Goal: Task Accomplishment & Management: Manage account settings

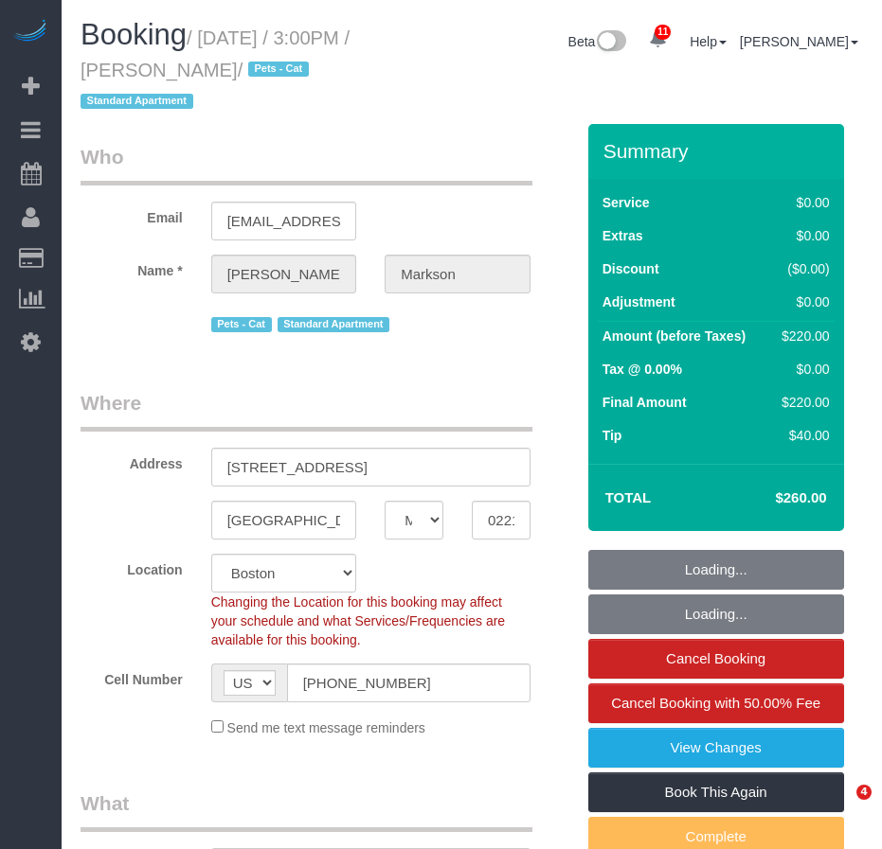
select select "MA"
select select "2"
select select "spot1"
select select "number:63"
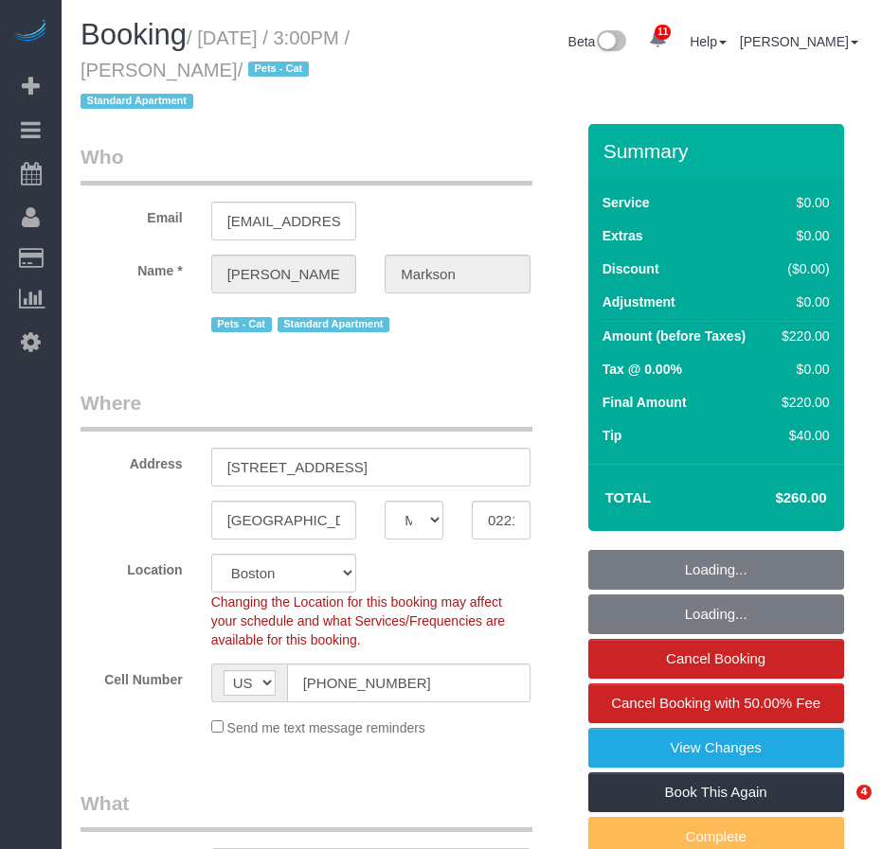
select select "number:90"
select select "number:14"
select select "number:5"
select select "object:1039"
select select "string:stripe-pm_1MAOVx4VGloSiKo7fukt4Ol8"
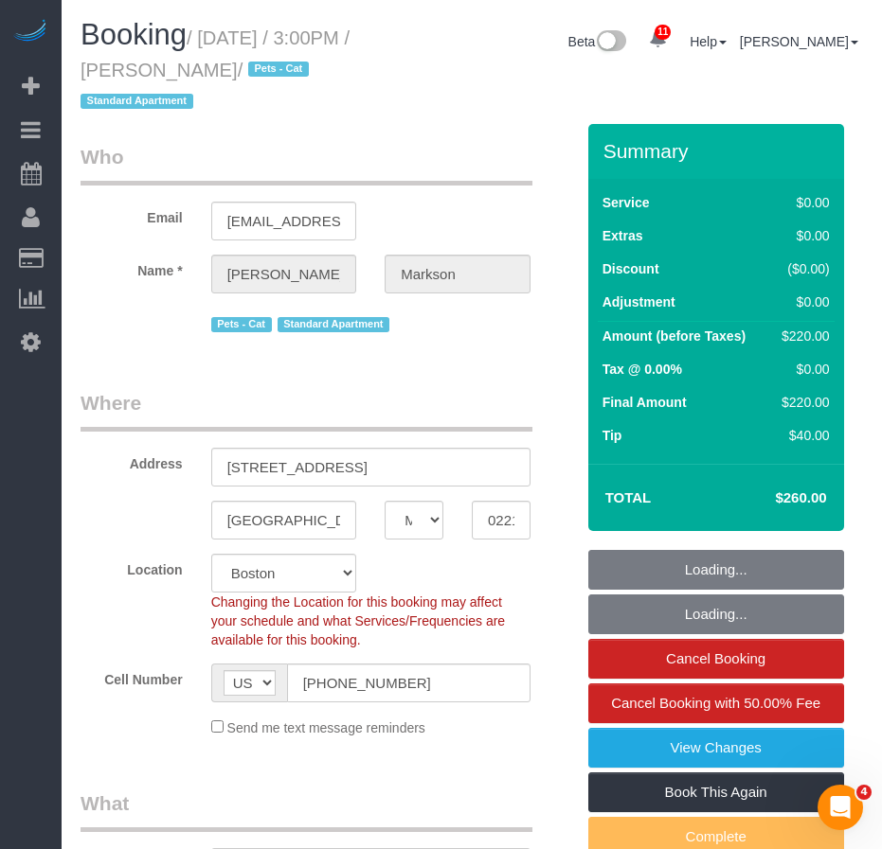
select select "2"
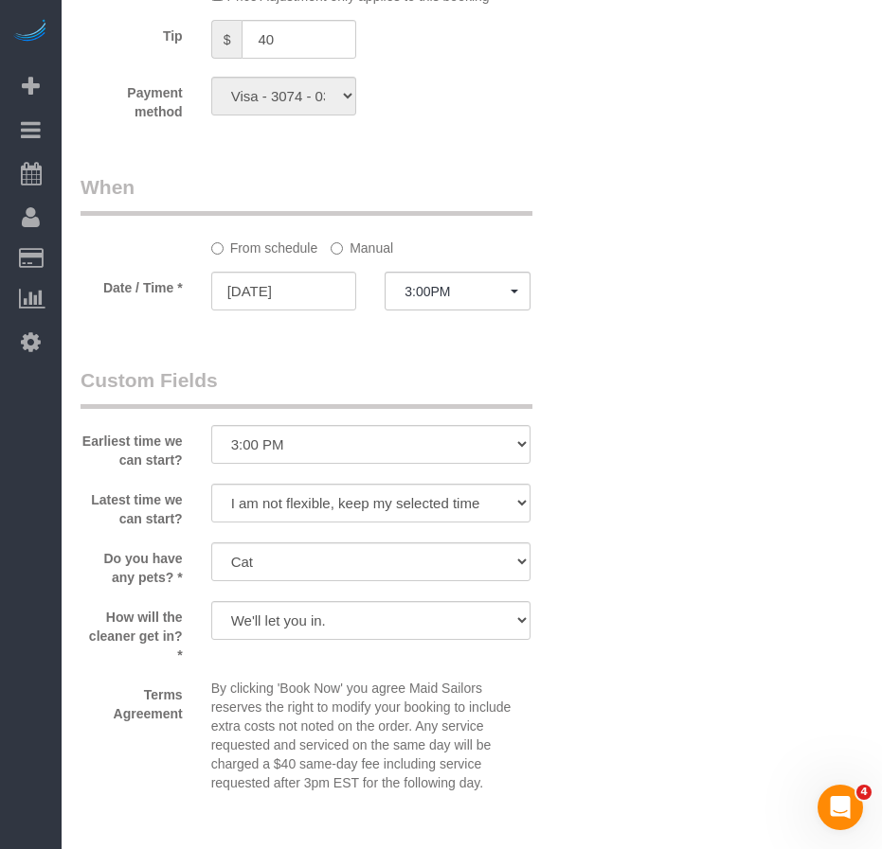
scroll to position [1799, 0]
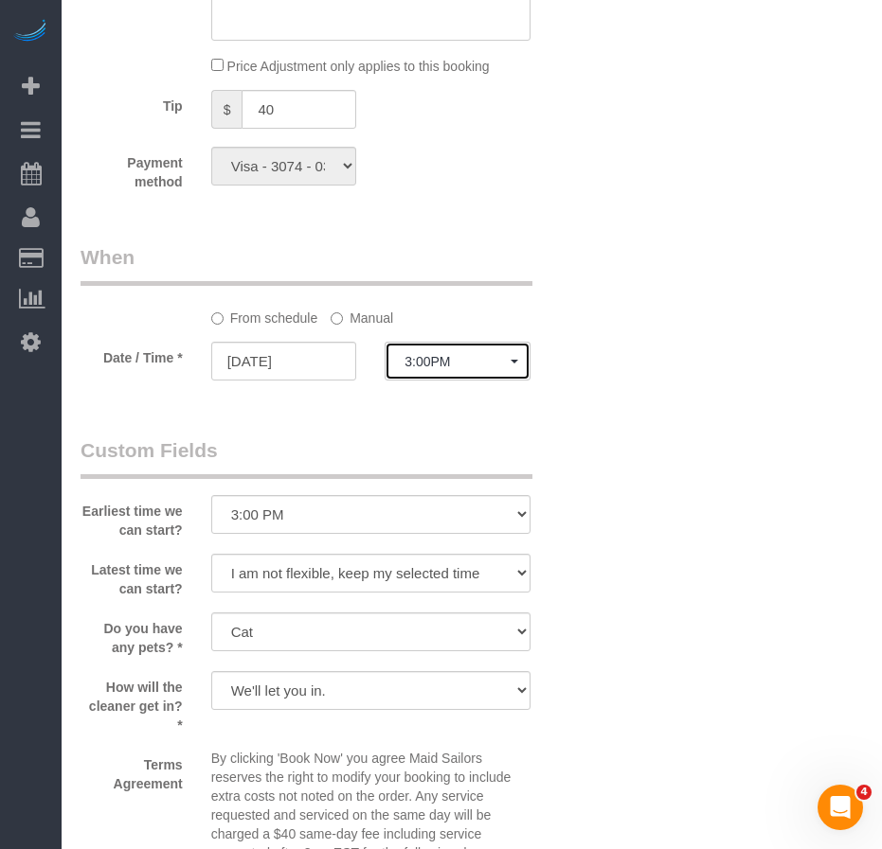
click at [473, 347] on button "3:00PM" at bounding box center [457, 361] width 146 height 39
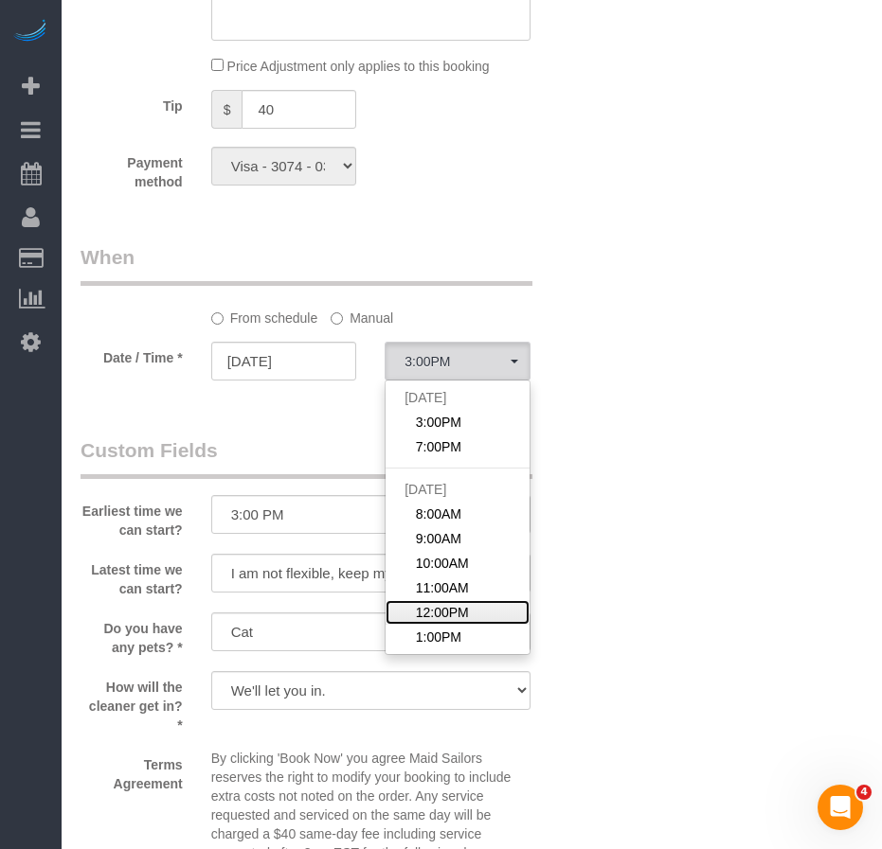
click at [460, 611] on span "12:00PM" at bounding box center [442, 612] width 53 height 19
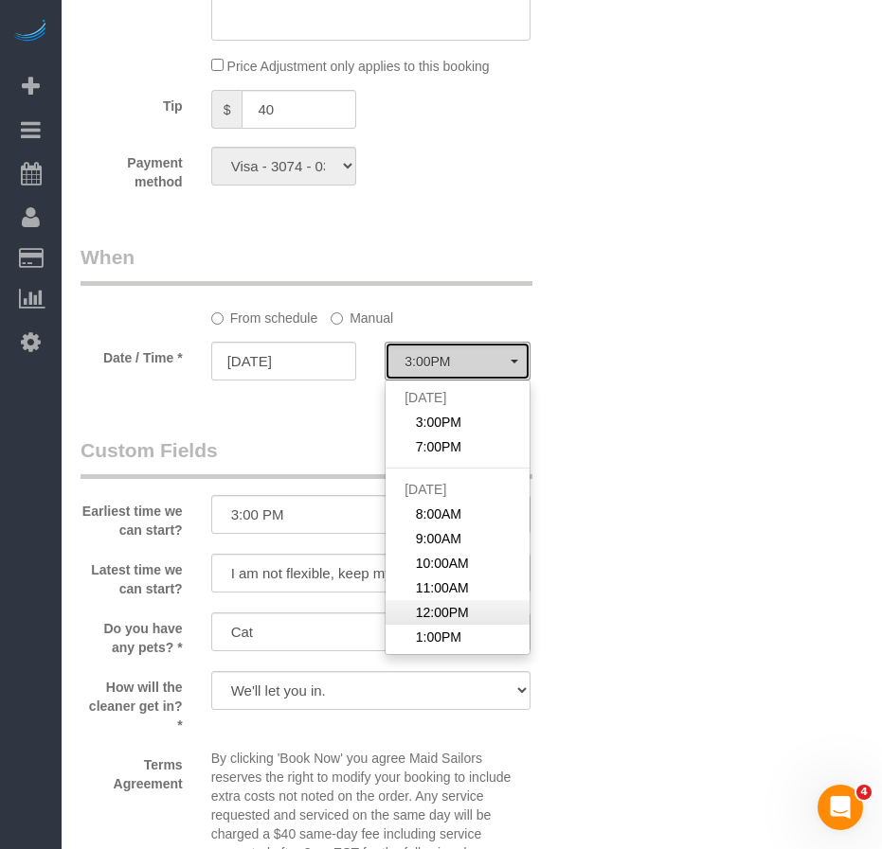
select select "spot7"
type input "09/06/2025"
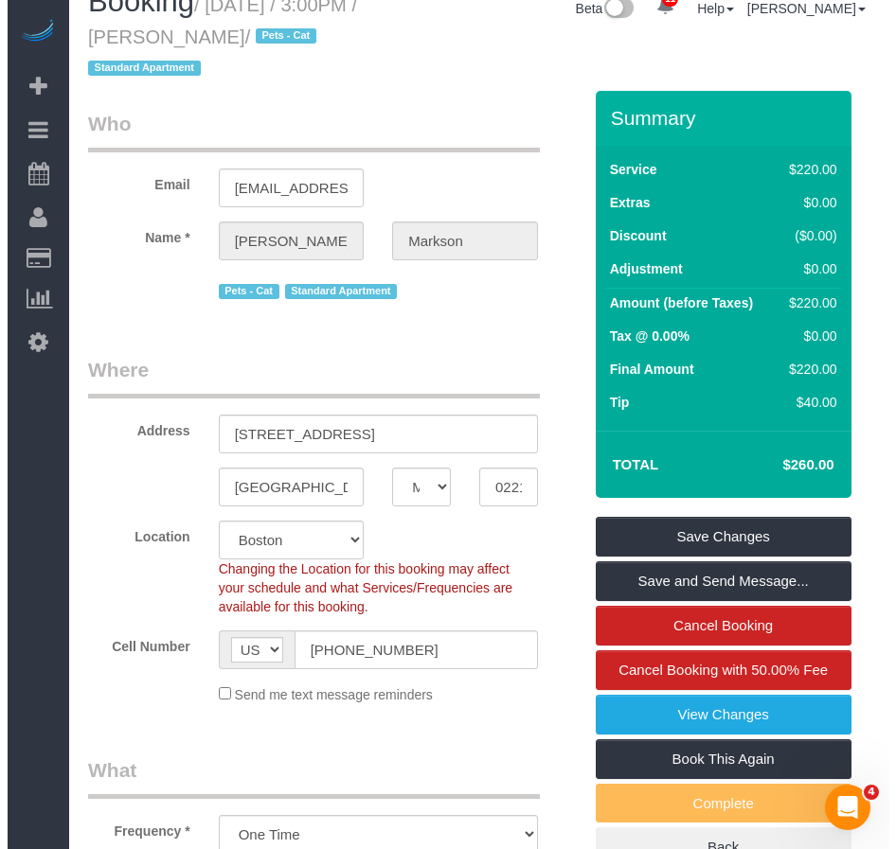
scroll to position [0, 0]
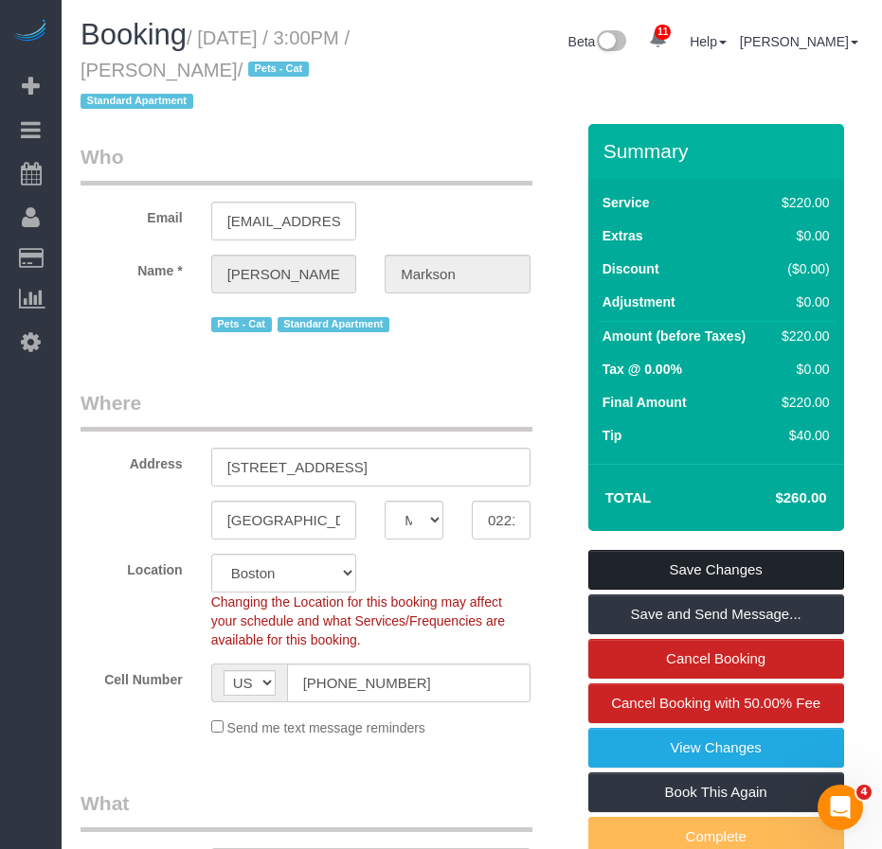
click at [667, 572] on link "Save Changes" at bounding box center [716, 570] width 256 height 40
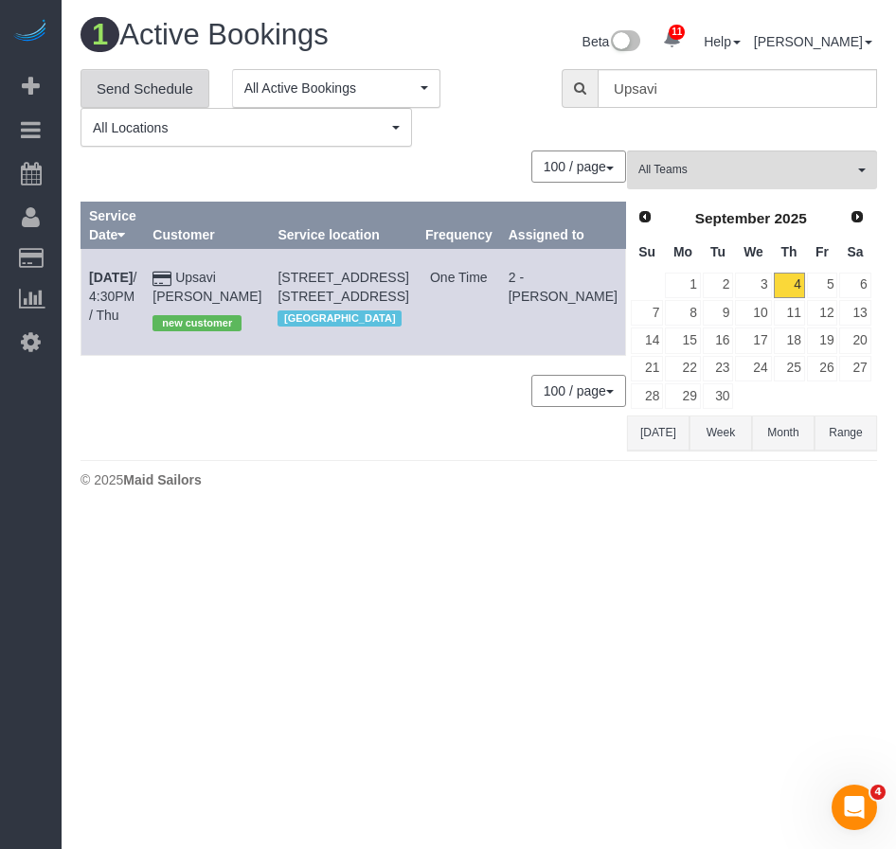
click at [125, 83] on link "Send Schedule" at bounding box center [144, 89] width 129 height 40
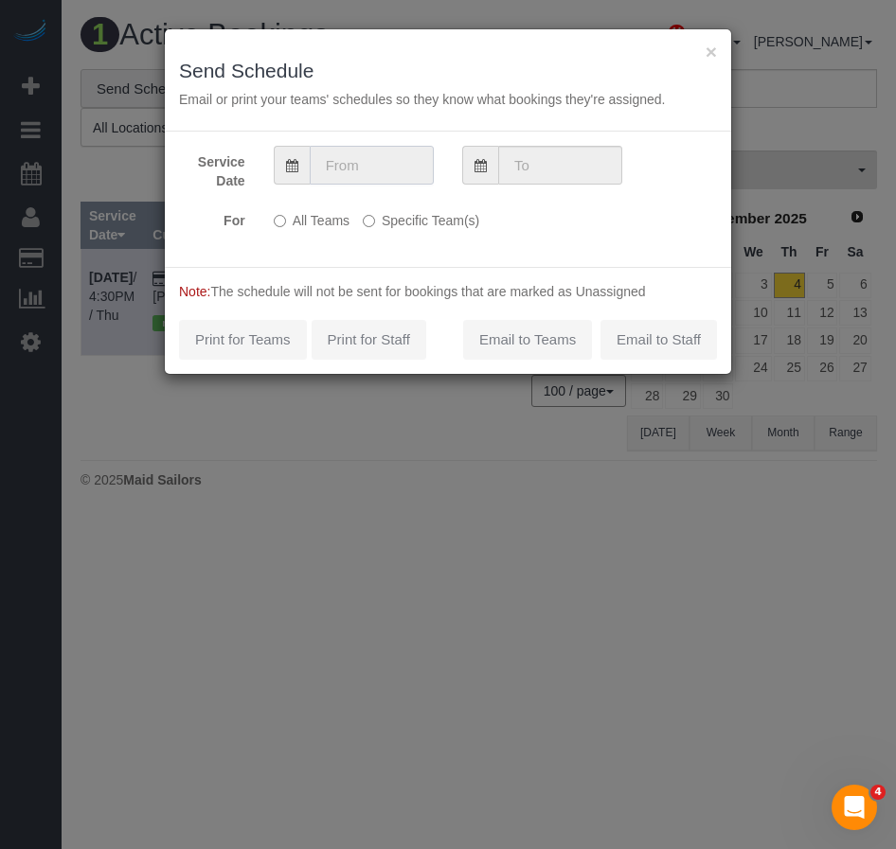
click at [394, 166] on input "text" at bounding box center [372, 165] width 124 height 39
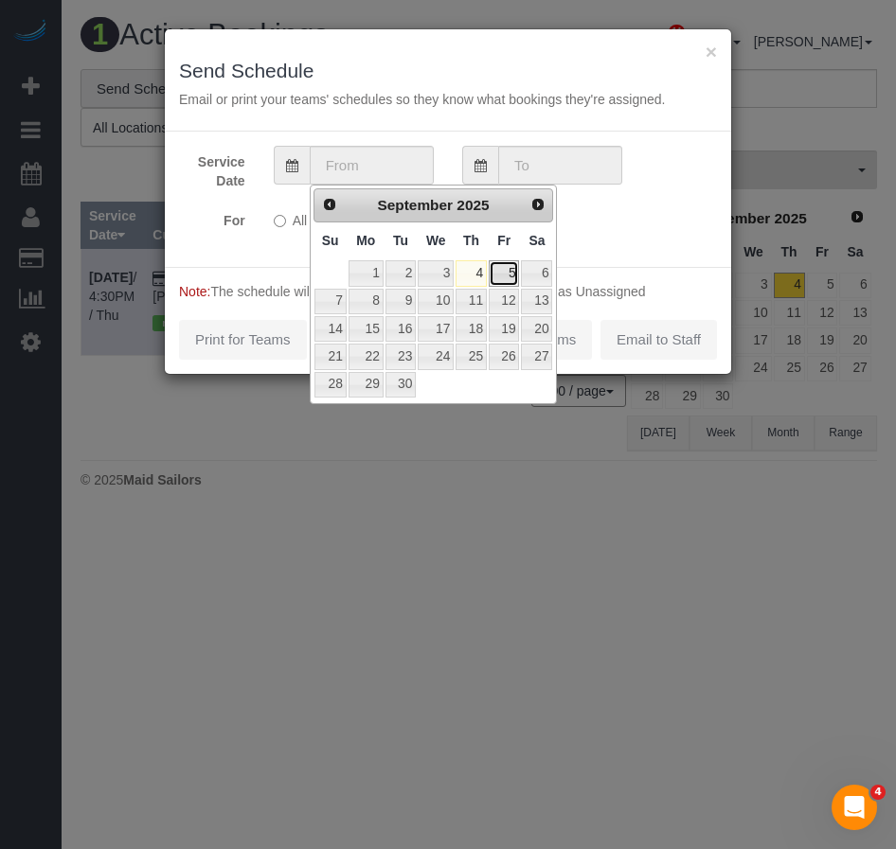
click at [508, 276] on link "5" at bounding box center [504, 273] width 30 height 26
type input "09/05/2025"
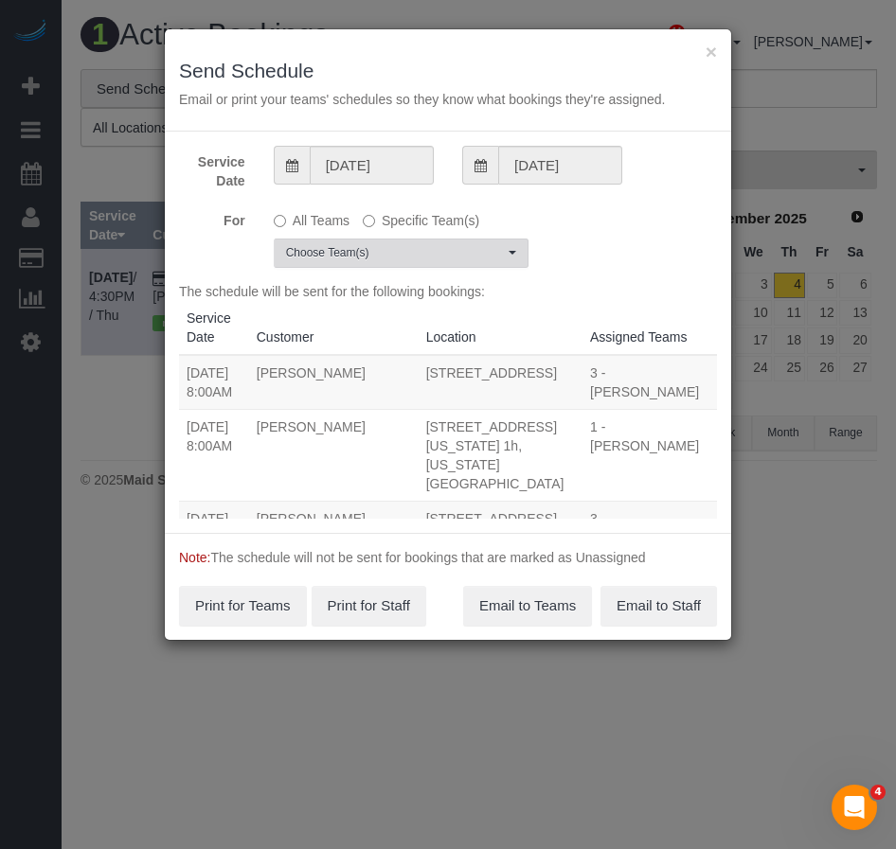
click at [370, 251] on span "Choose Team(s)" at bounding box center [395, 253] width 218 height 16
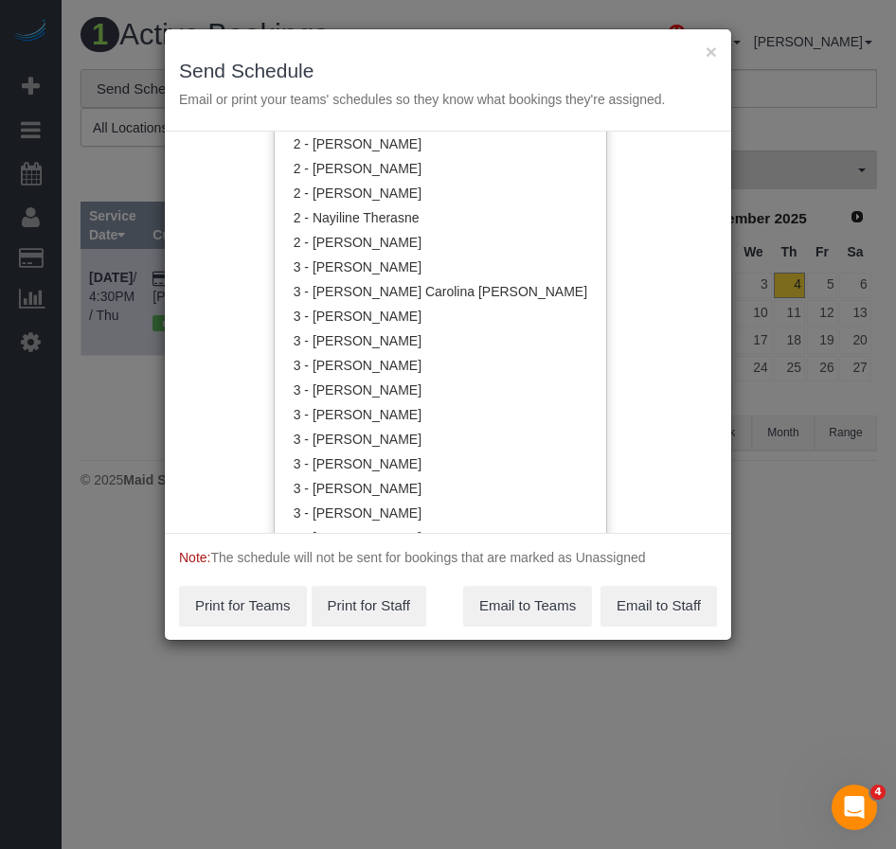
scroll to position [1420, 0]
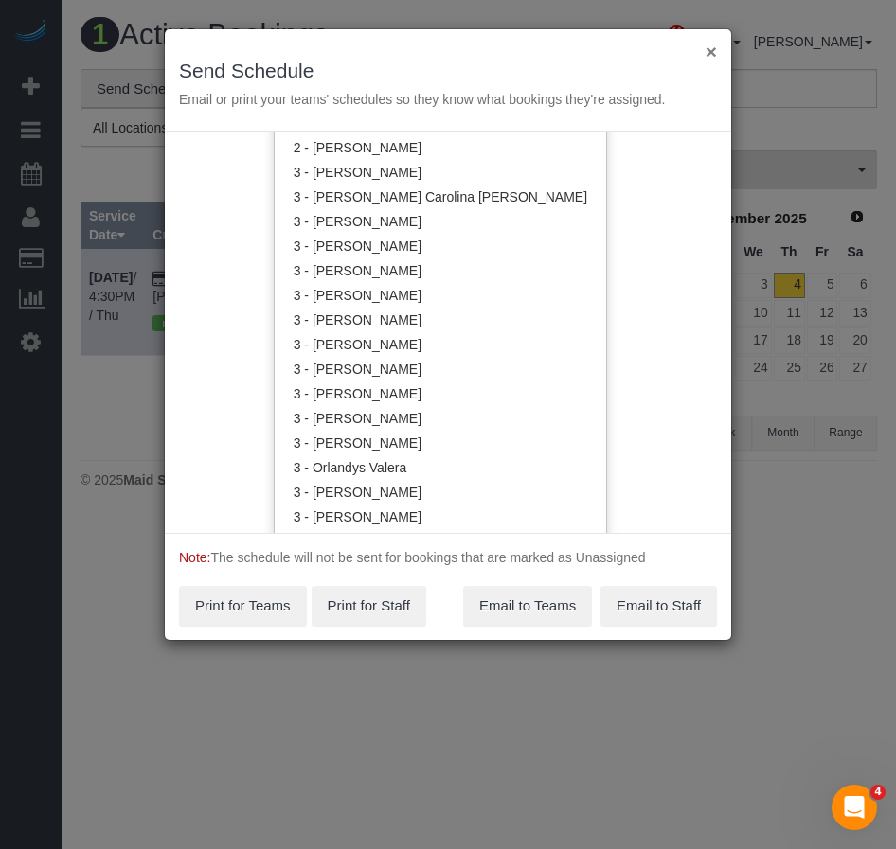
click at [711, 56] on button "×" at bounding box center [710, 52] width 11 height 20
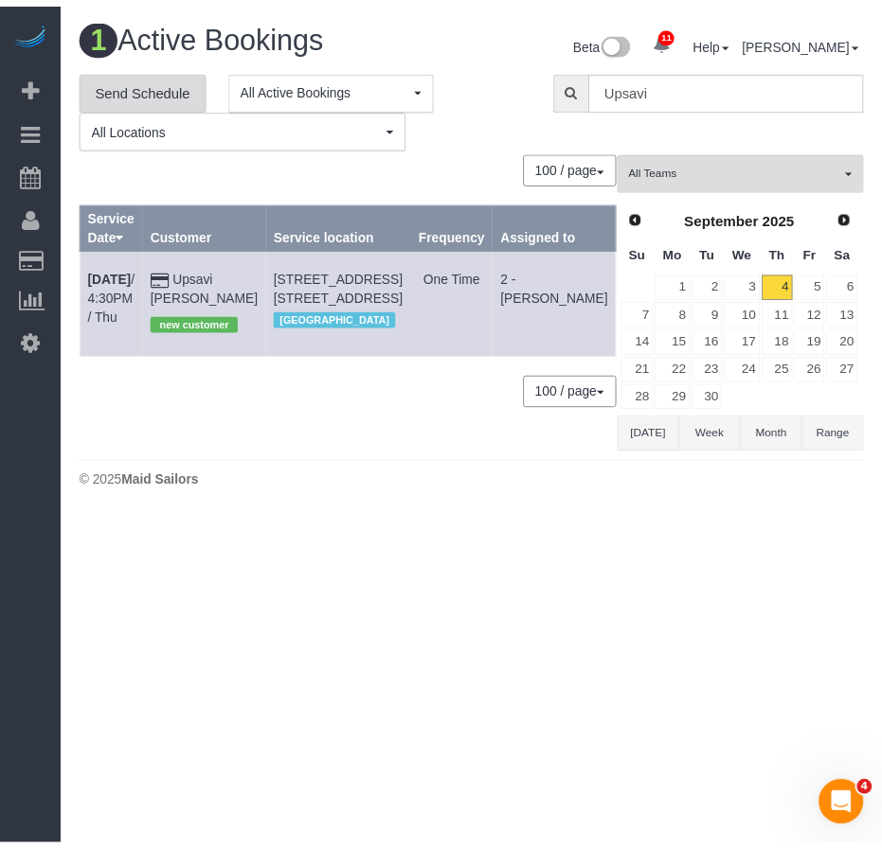
scroll to position [0, 0]
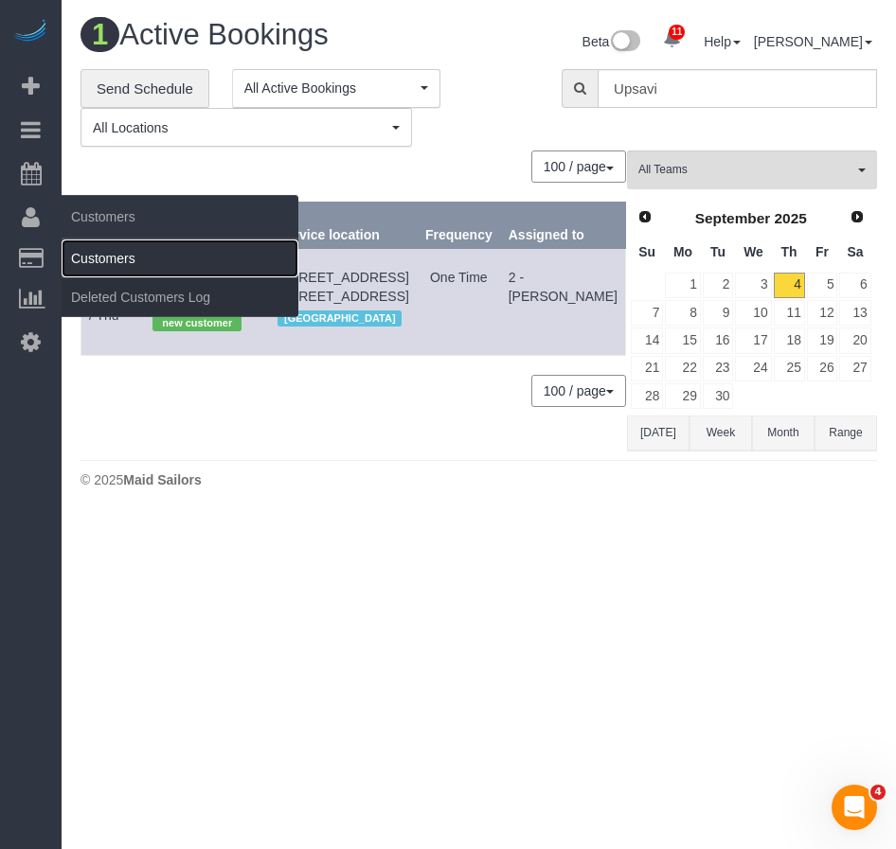
click at [123, 257] on link "Customers" at bounding box center [180, 259] width 237 height 38
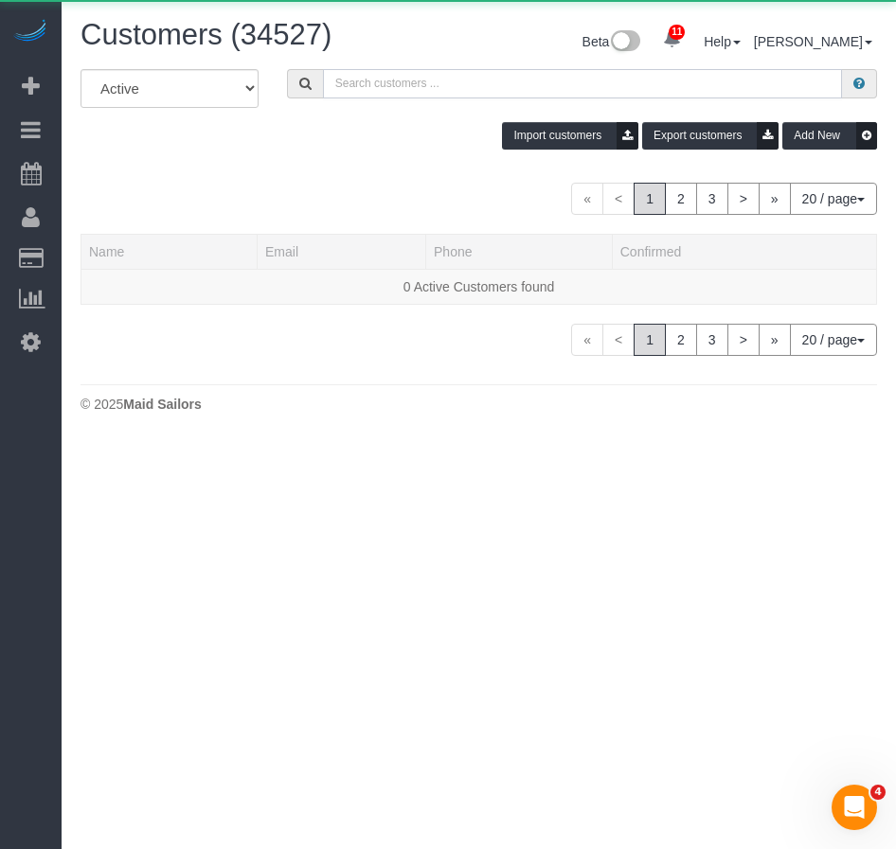
click at [380, 83] on input "text" at bounding box center [582, 83] width 519 height 29
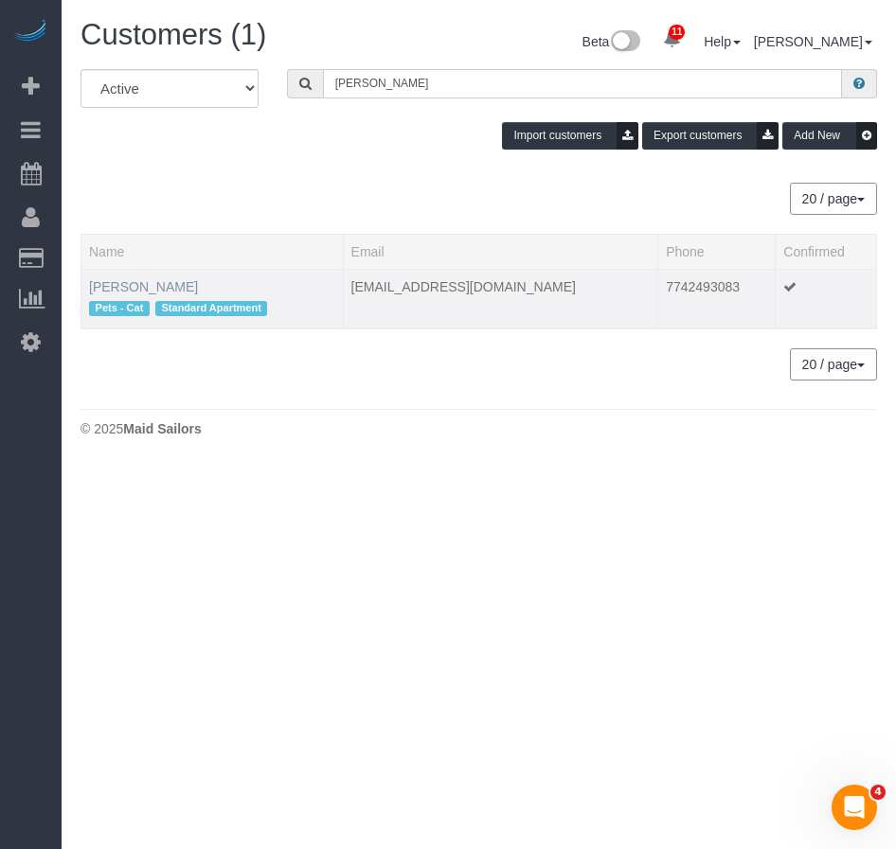
type input "AShley Markson"
click at [159, 283] on link "Ashley Markson" at bounding box center [143, 286] width 109 height 15
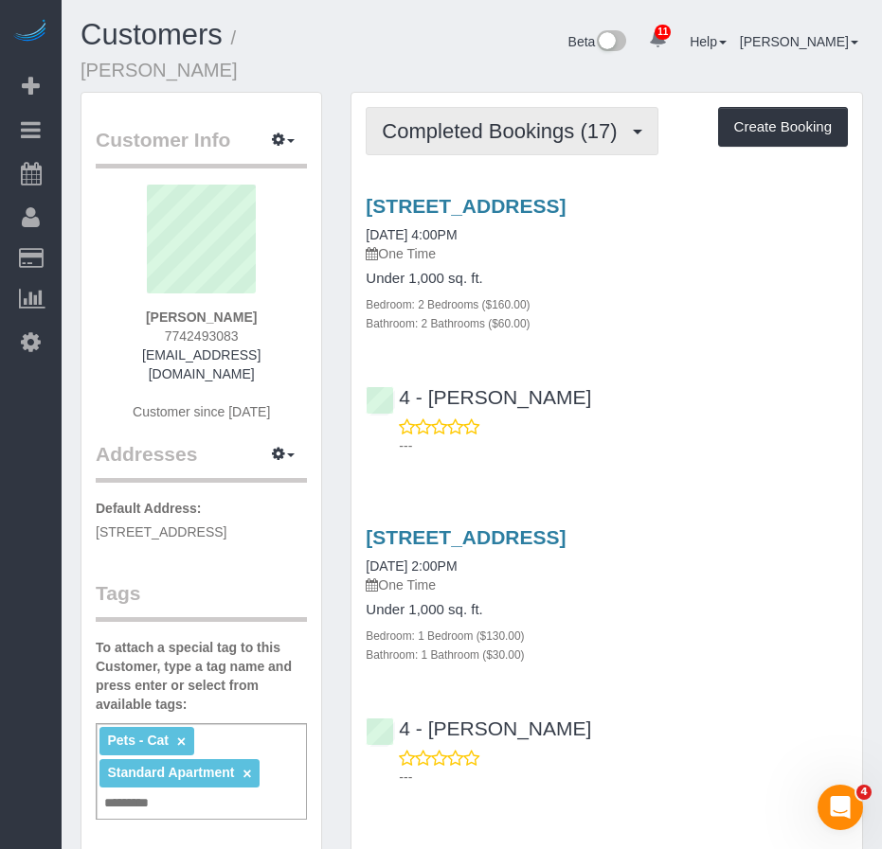
click at [447, 119] on span "Completed Bookings (17)" at bounding box center [504, 131] width 244 height 24
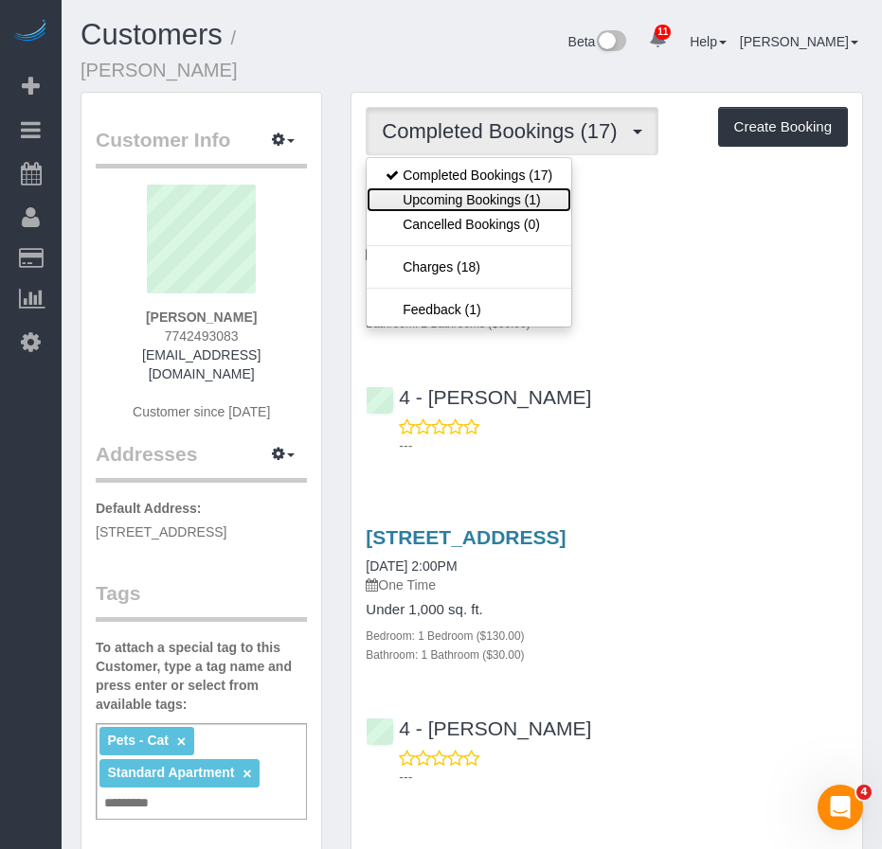
click at [442, 187] on link "Upcoming Bookings (1)" at bounding box center [468, 199] width 205 height 25
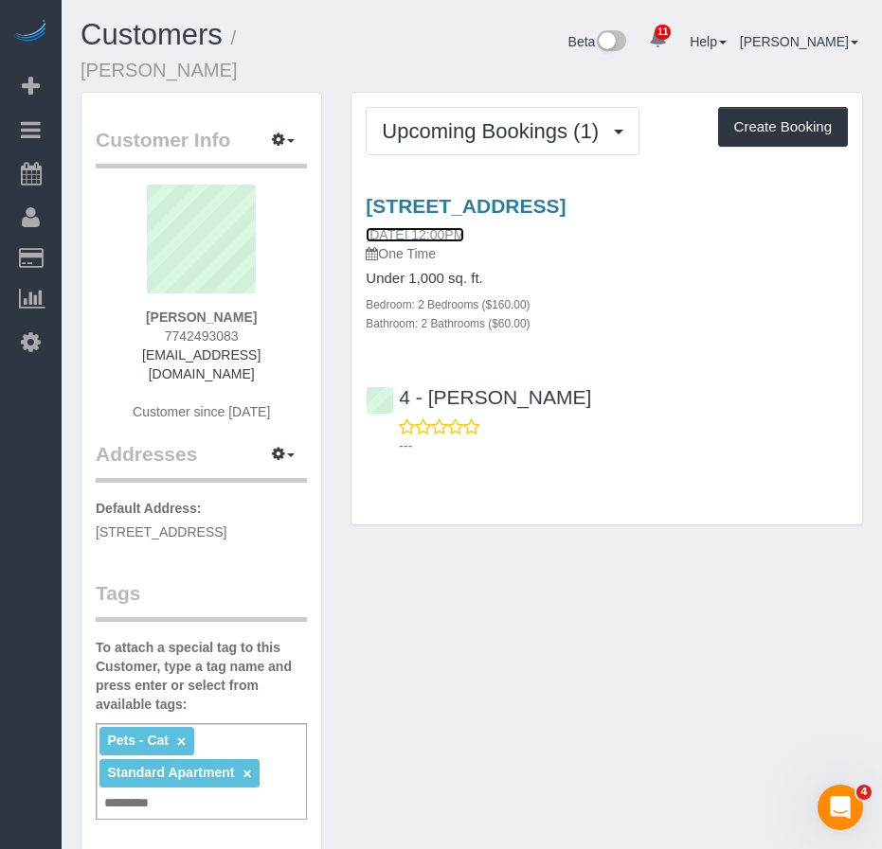
click at [464, 227] on link "09/06/2025 12:00PM" at bounding box center [414, 234] width 98 height 15
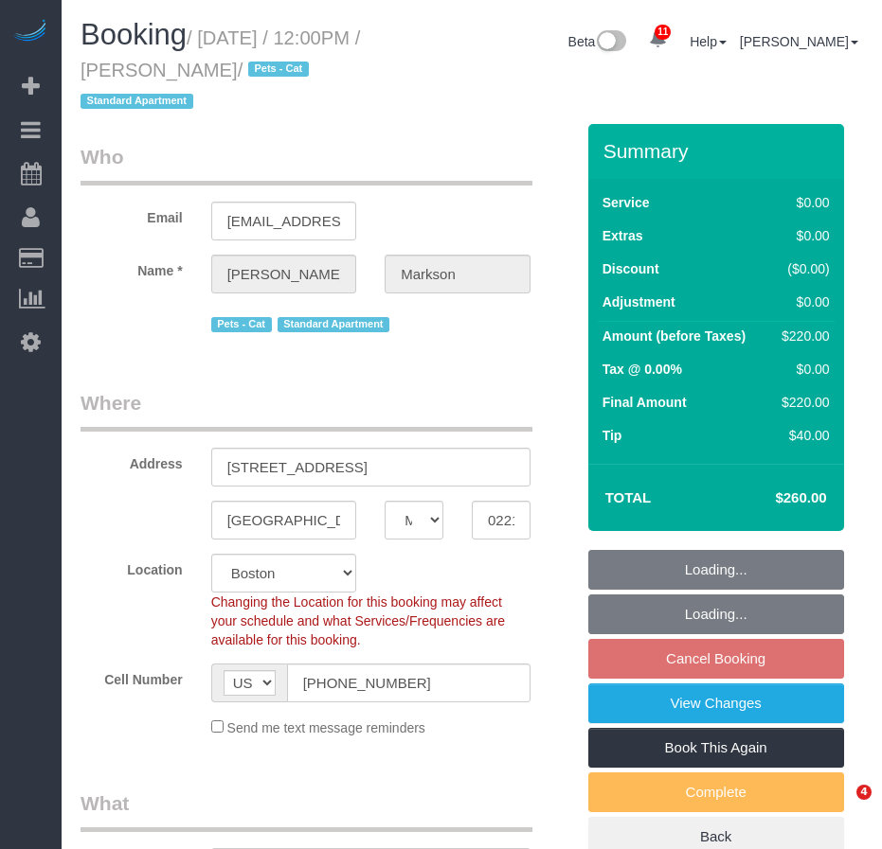
select select "MA"
select select "number:63"
select select "number:90"
select select "number:14"
select select "number:5"
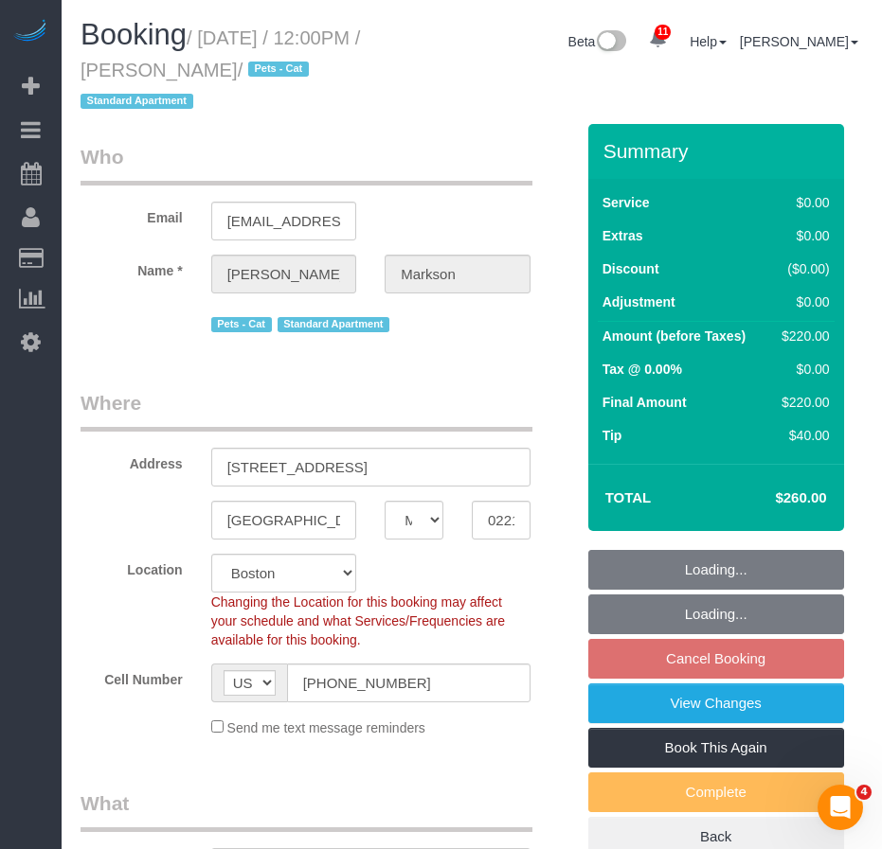
select select "object:874"
select select "string:stripe-pm_1MAOVx4VGloSiKo7fukt4Ol8"
select select "spot5"
select select "2"
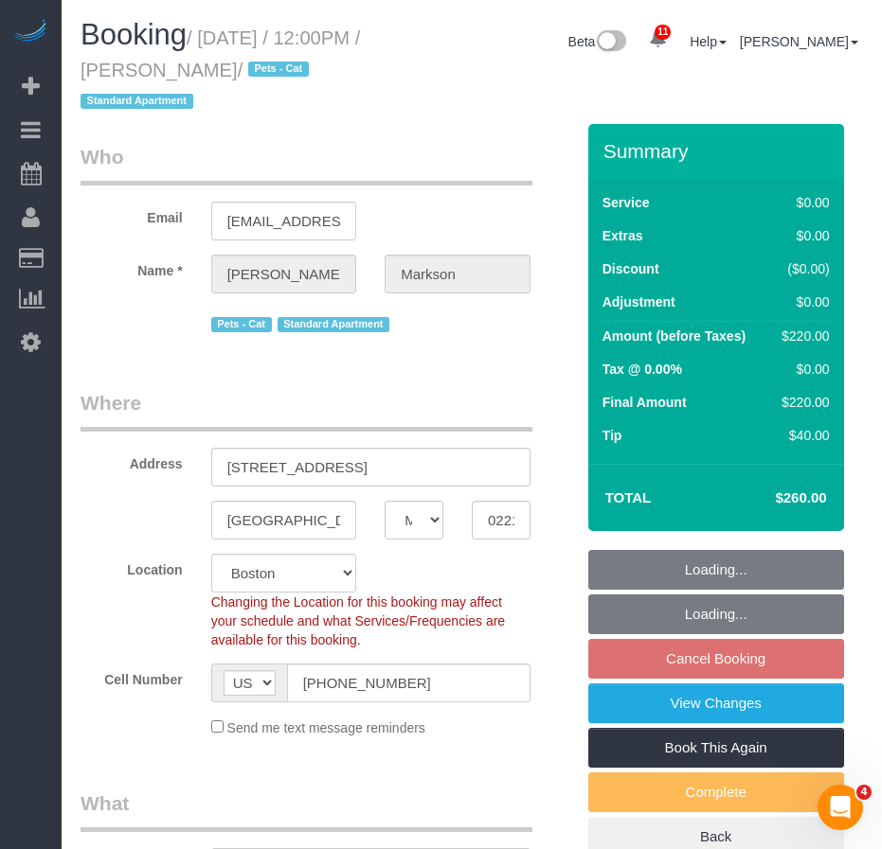
select select "2"
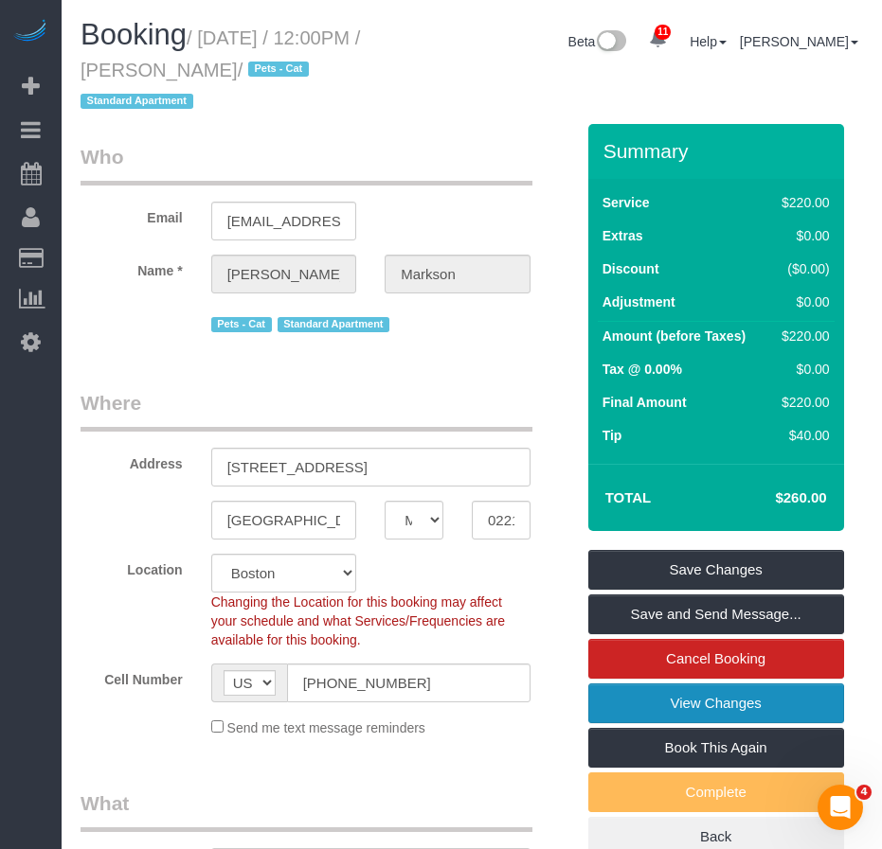
click at [704, 702] on link "View Changes" at bounding box center [716, 704] width 256 height 40
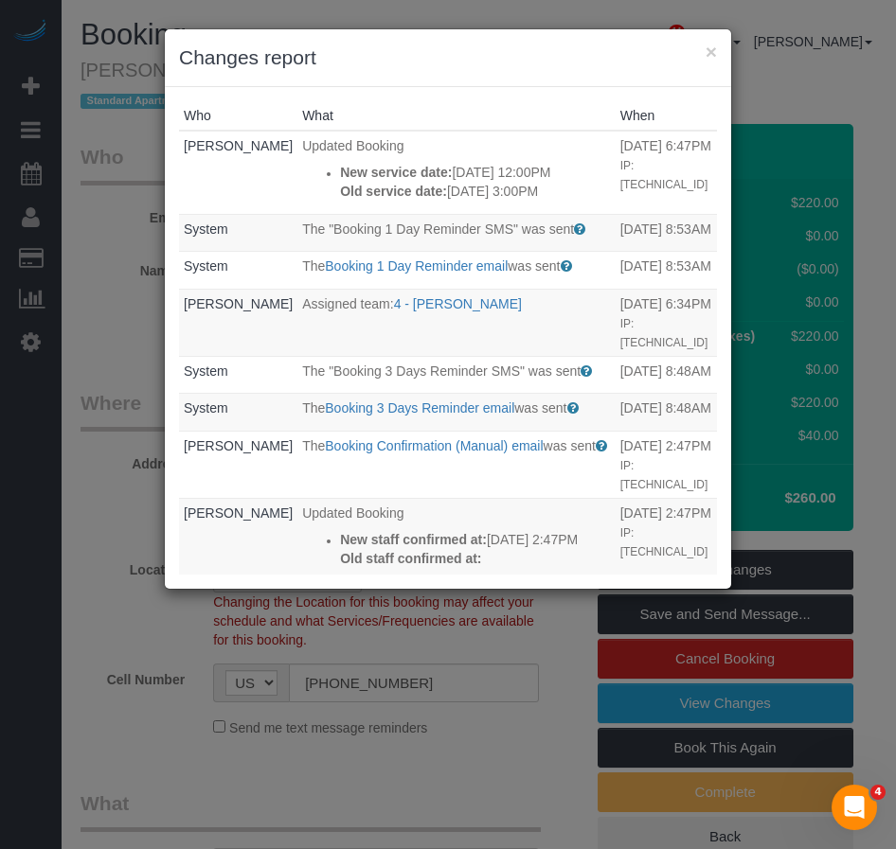
click at [100, 640] on div "× Changes report Who What When Kristine Veria Updated Booking New service date:…" at bounding box center [448, 424] width 896 height 849
click at [708, 50] on button "×" at bounding box center [710, 52] width 11 height 20
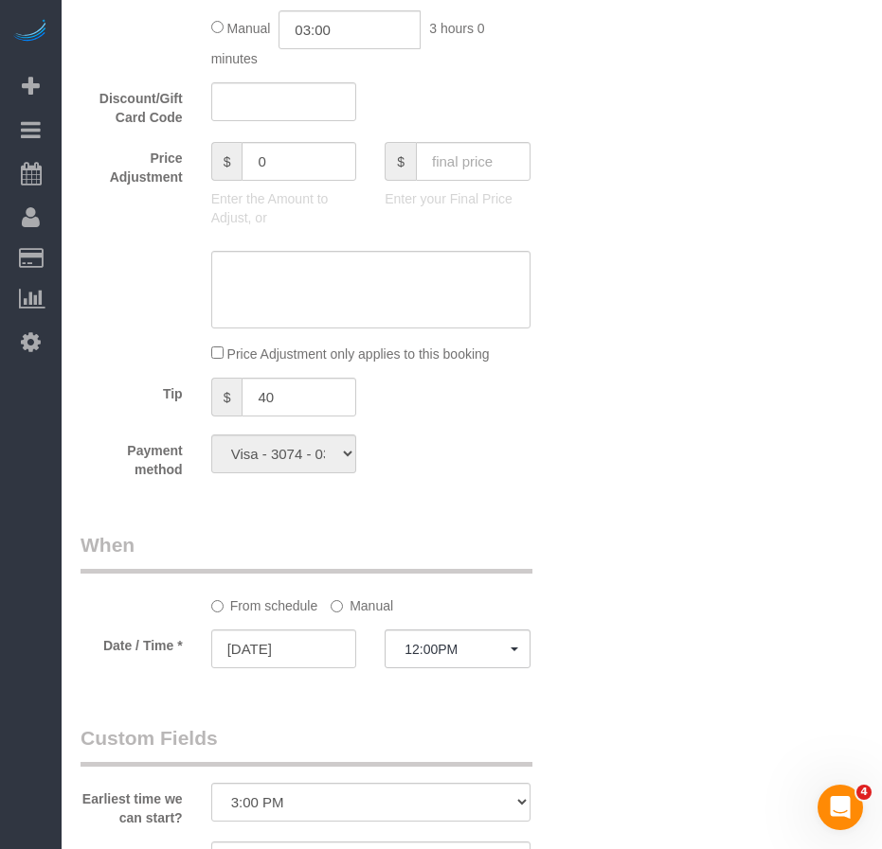
scroll to position [1515, 0]
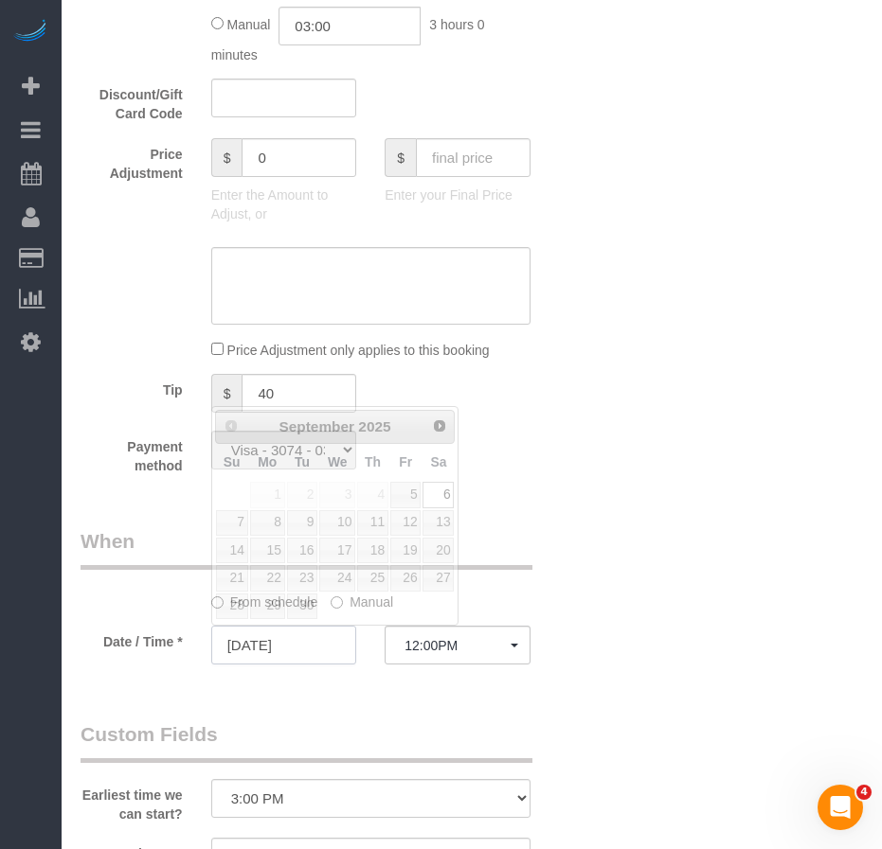
click at [306, 650] on input "09/06/2025" at bounding box center [284, 645] width 146 height 39
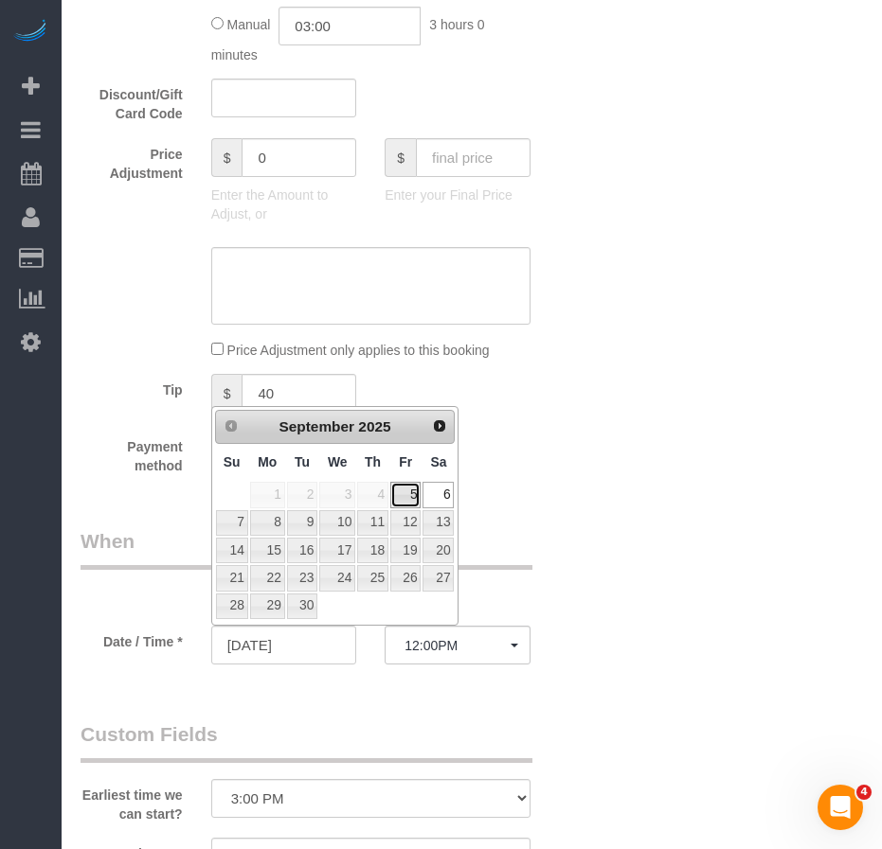
click at [408, 493] on link "5" at bounding box center [405, 495] width 30 height 26
type input "09/05/2025"
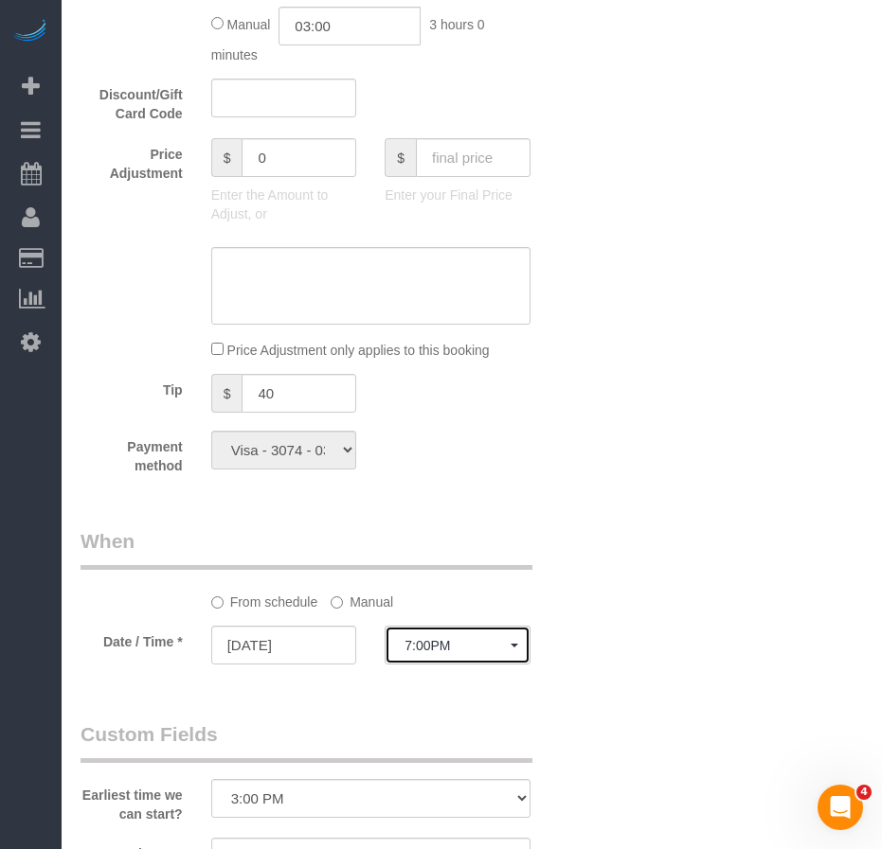
click at [455, 653] on button "7:00PM" at bounding box center [457, 645] width 146 height 39
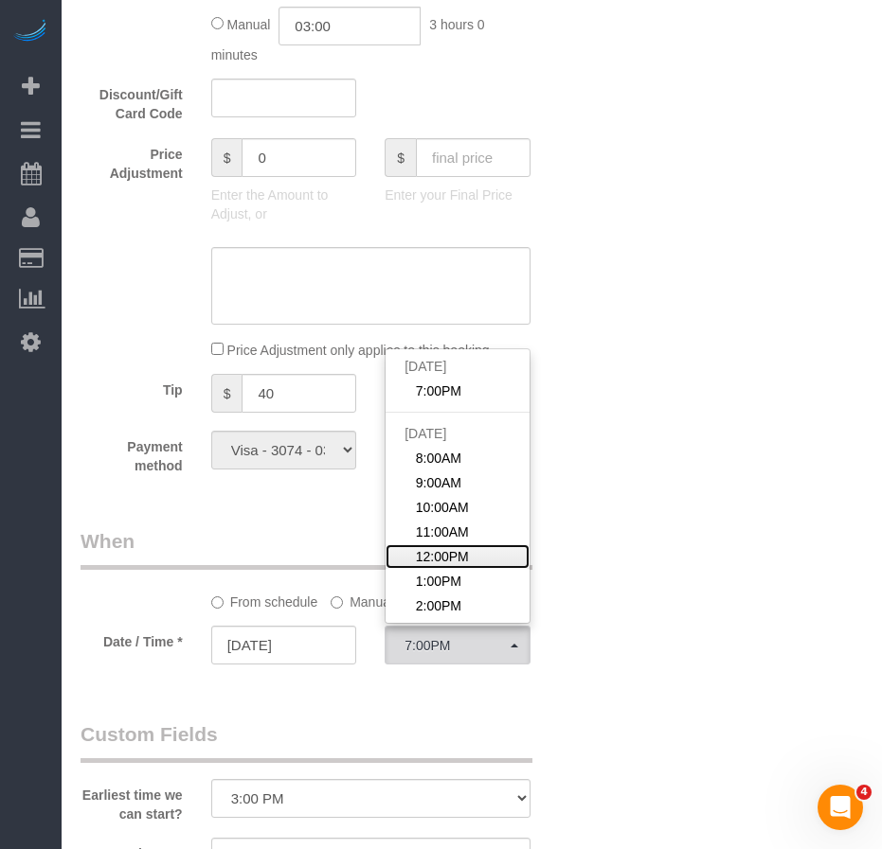
click at [462, 561] on span "12:00PM" at bounding box center [442, 556] width 53 height 19
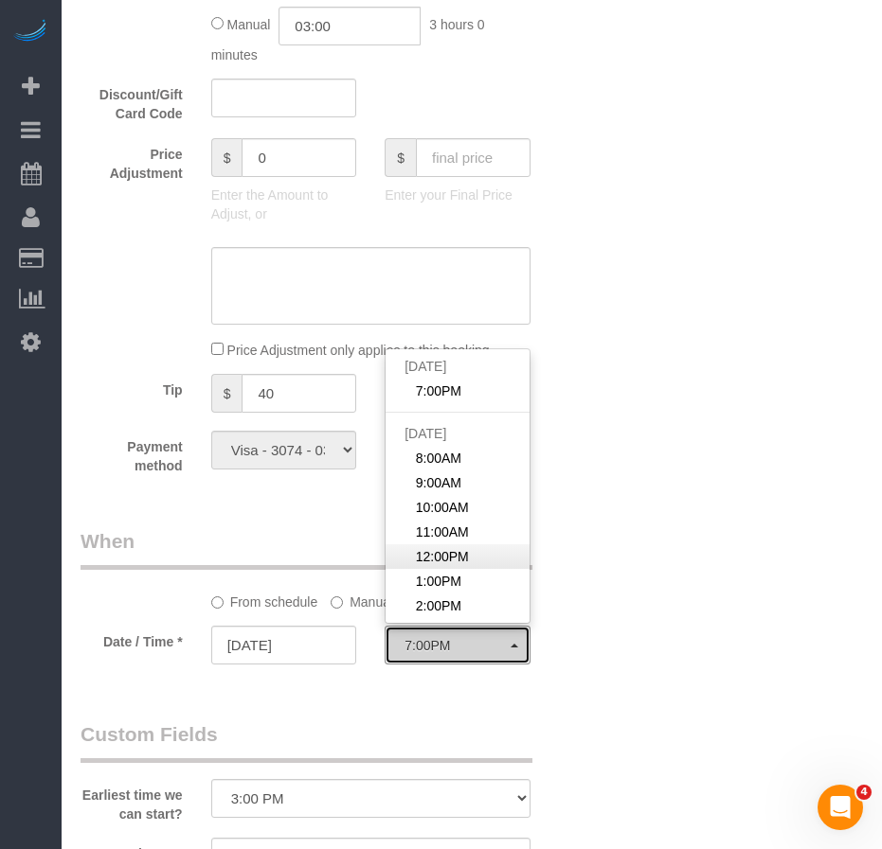
select select "spot58"
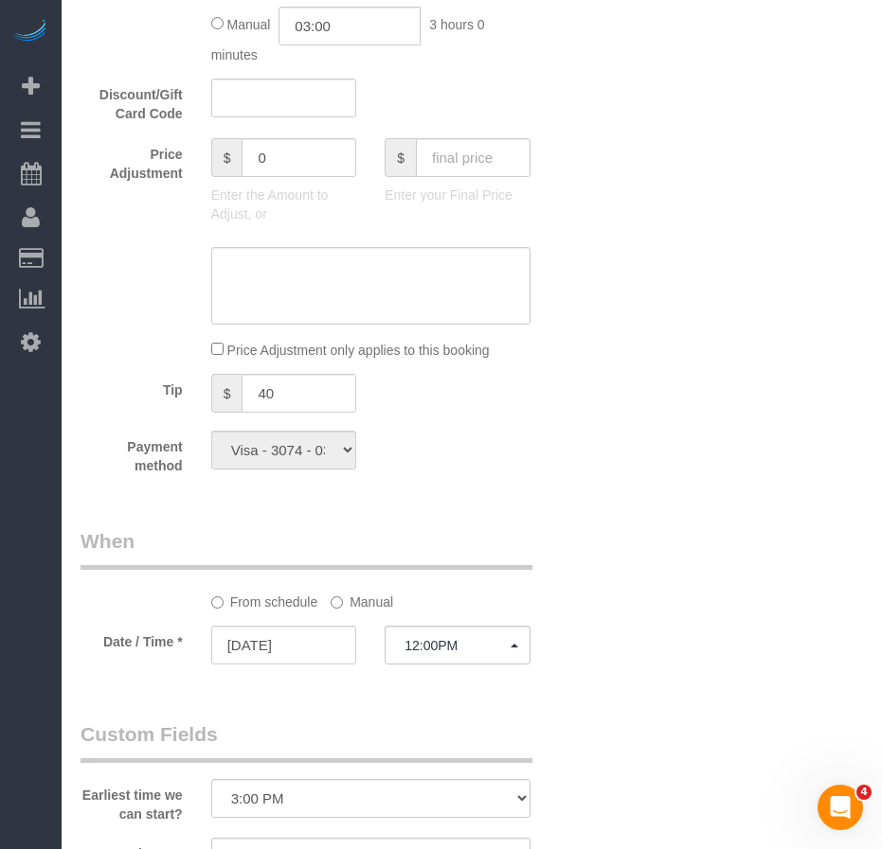
click at [616, 650] on div "Who Email ashleymarkson21@gmail.com Name * Ashley Markson Pets - Cat Standard A…" at bounding box center [471, 271] width 782 height 3325
click at [312, 642] on input "09/06/2025" at bounding box center [284, 645] width 146 height 39
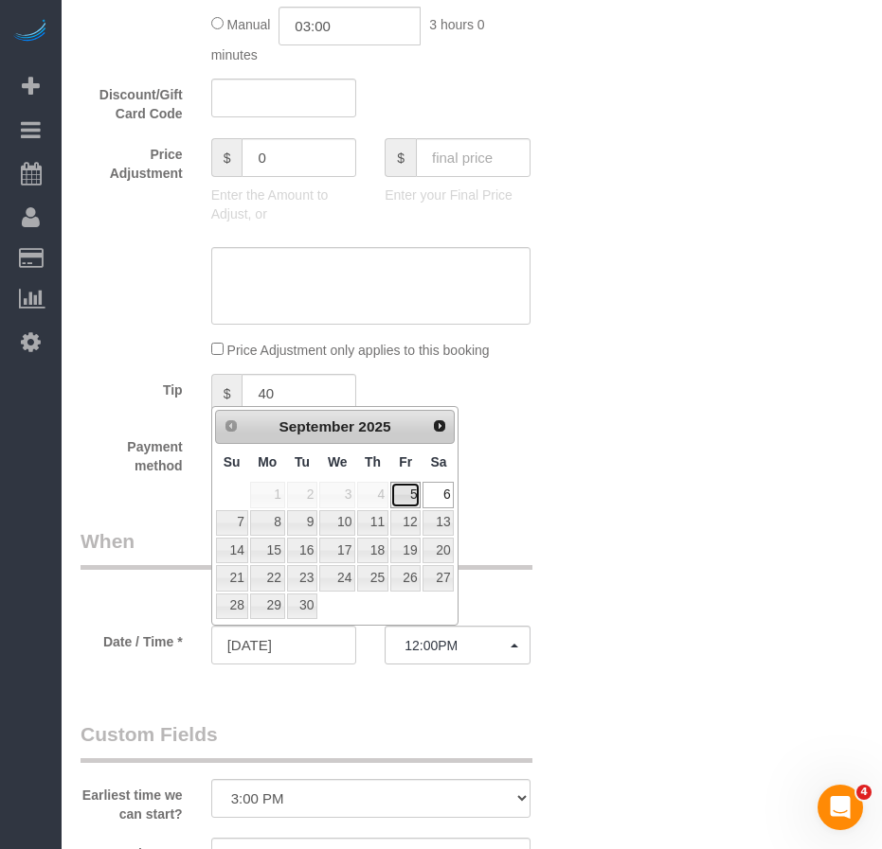
click at [403, 500] on link "5" at bounding box center [405, 495] width 30 height 26
type input "09/05/2025"
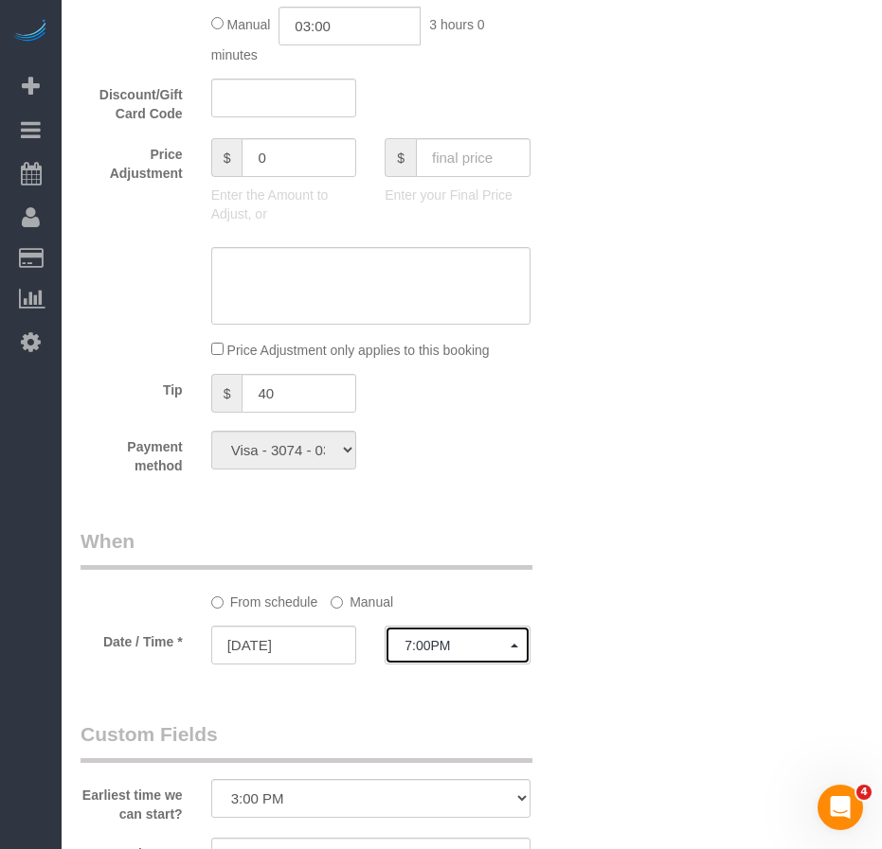
click at [475, 654] on button "7:00PM" at bounding box center [457, 645] width 146 height 39
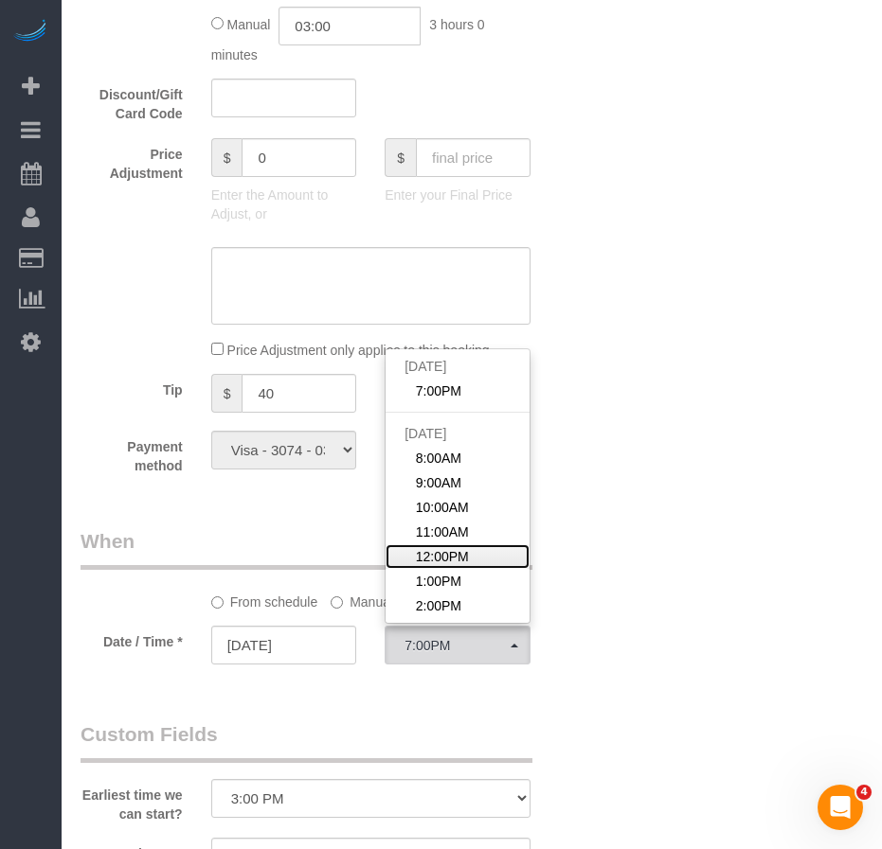
click at [439, 558] on span "12:00PM" at bounding box center [442, 556] width 53 height 19
select select "spot58"
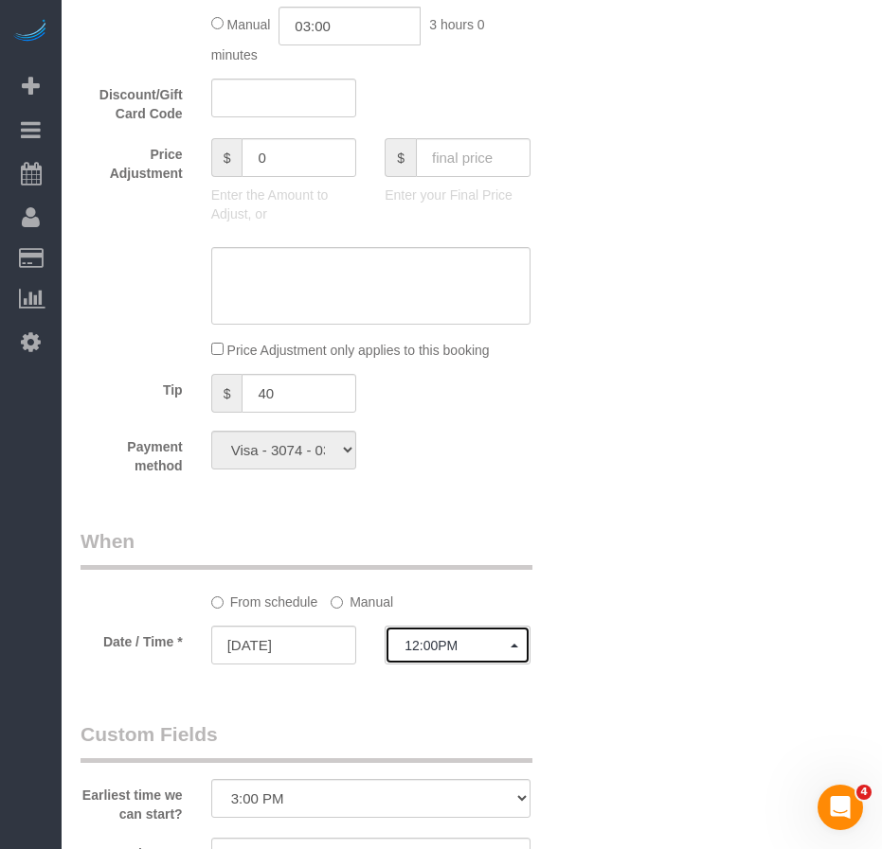
click at [440, 654] on button "12:00PM" at bounding box center [457, 645] width 146 height 39
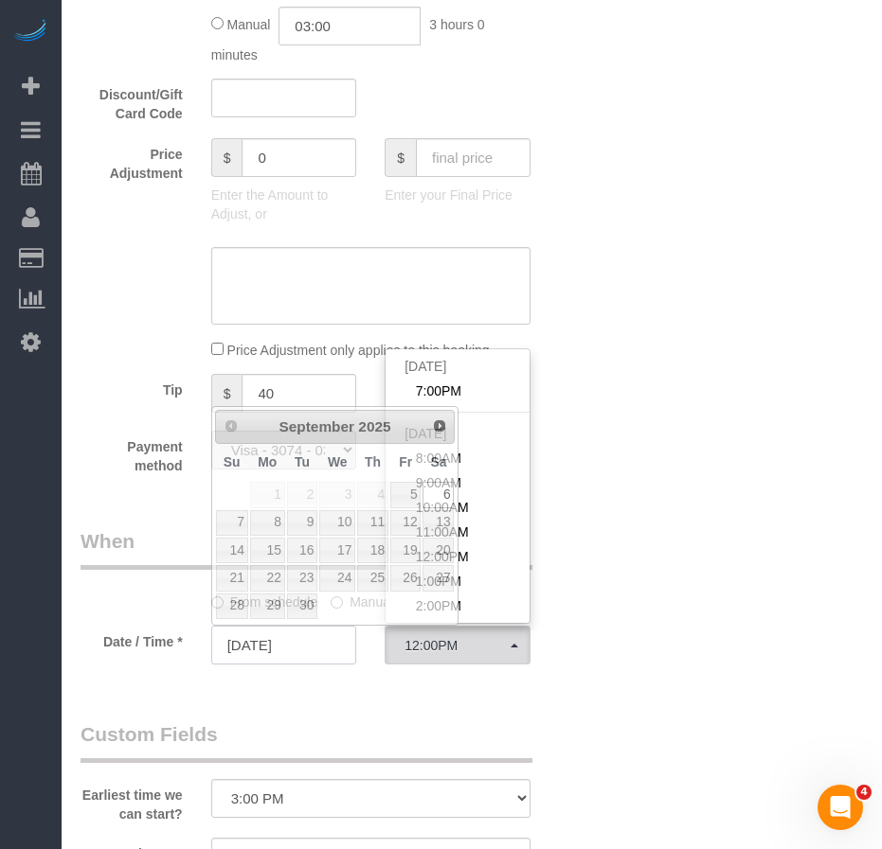
click at [292, 649] on input "09/06/2025" at bounding box center [284, 645] width 146 height 39
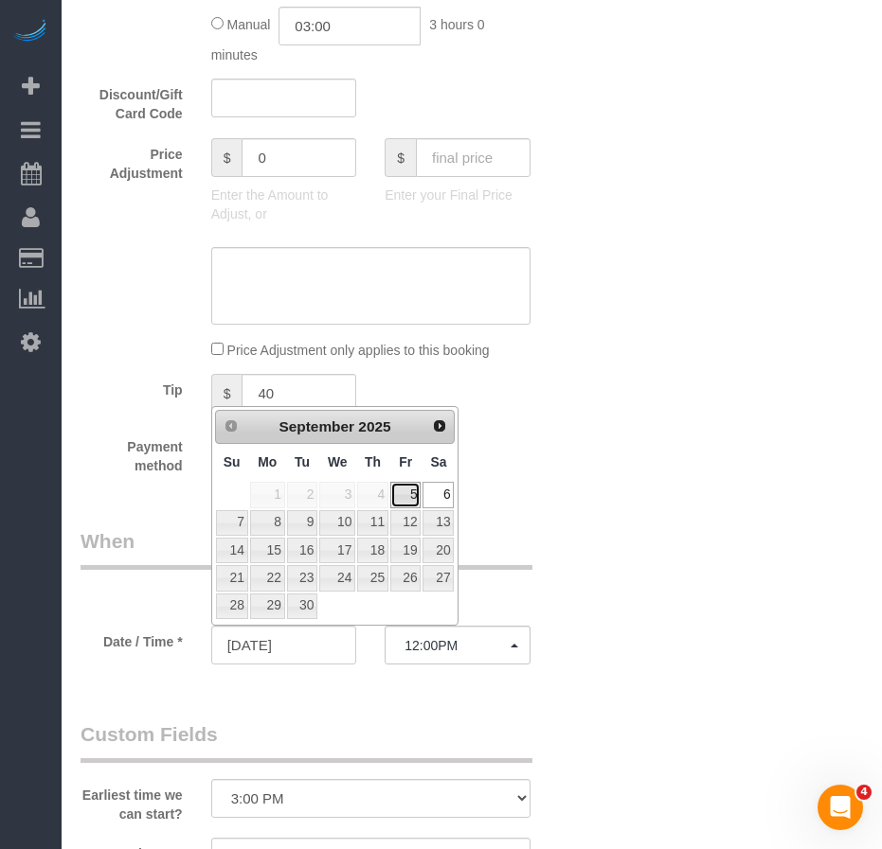
click at [403, 496] on link "5" at bounding box center [405, 495] width 30 height 26
type input "09/05/2025"
select select "spot53"
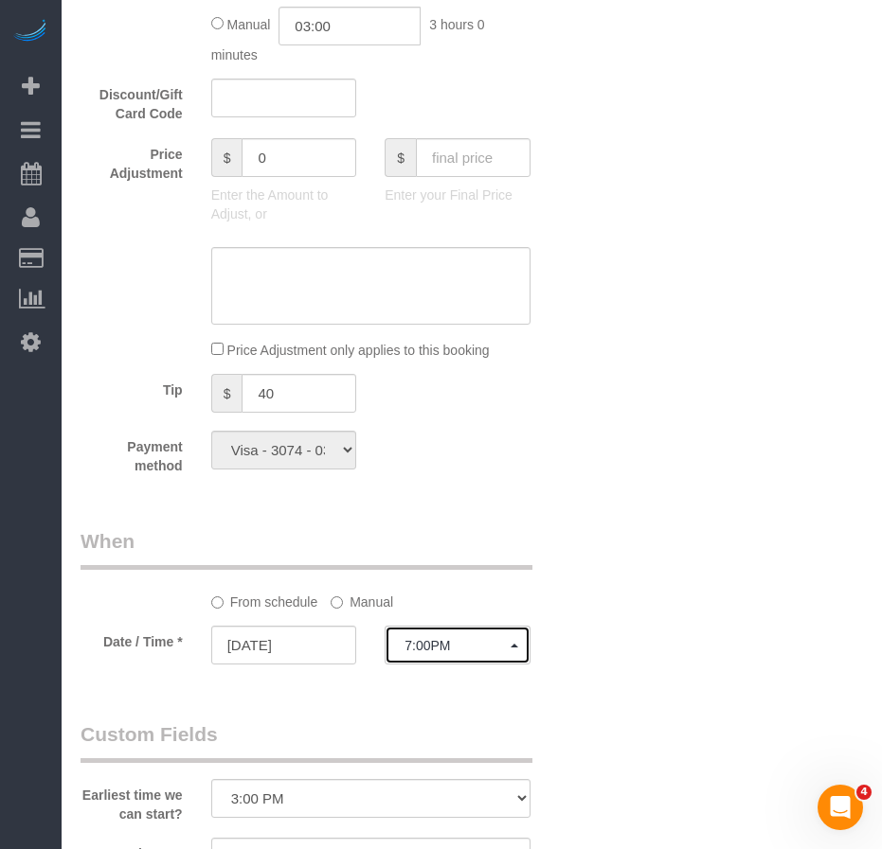
click at [457, 654] on button "7:00PM" at bounding box center [457, 645] width 146 height 39
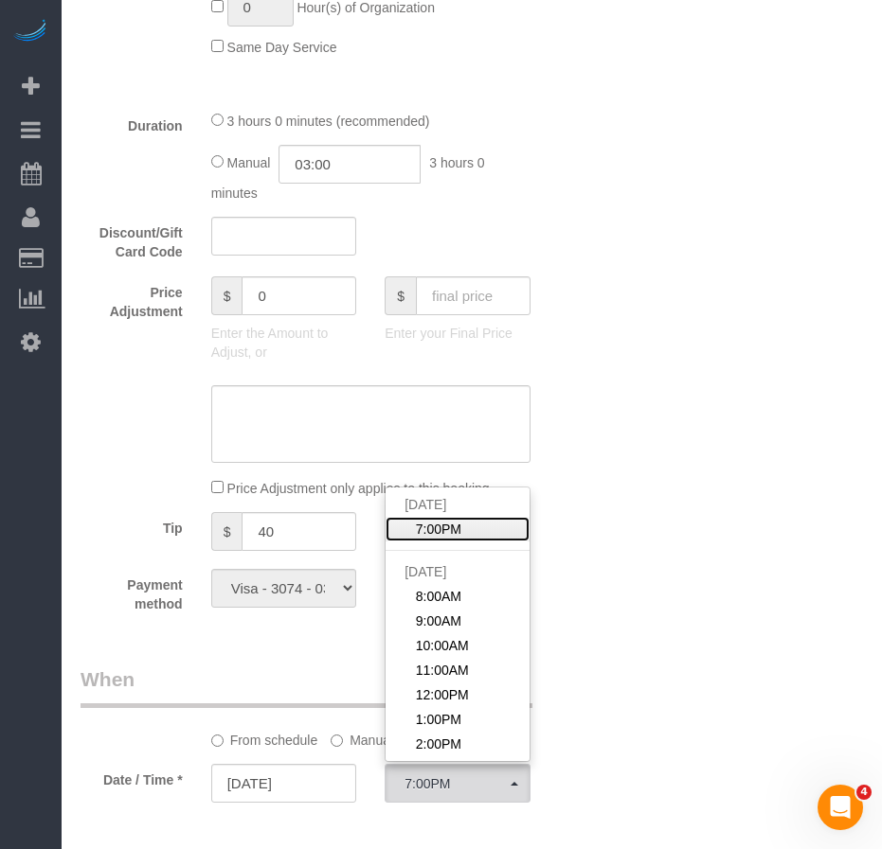
scroll to position [1326, 0]
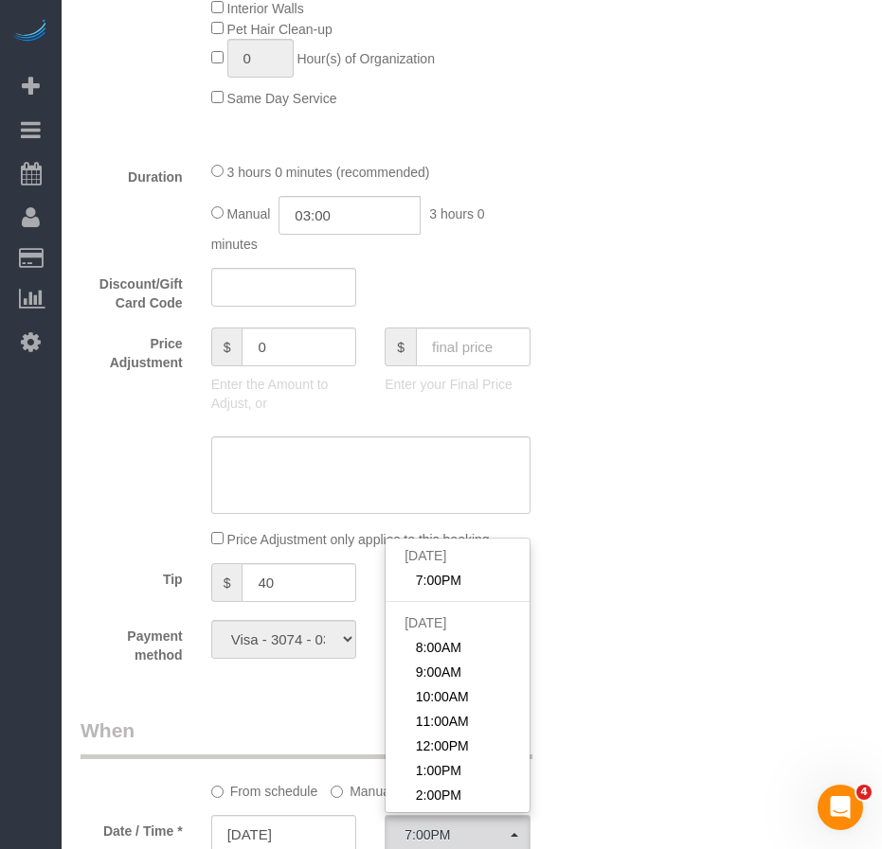
click at [671, 709] on div "Who Email ashleymarkson21@gmail.com Name * Ashley Markson Pets - Cat Standard A…" at bounding box center [471, 460] width 782 height 3325
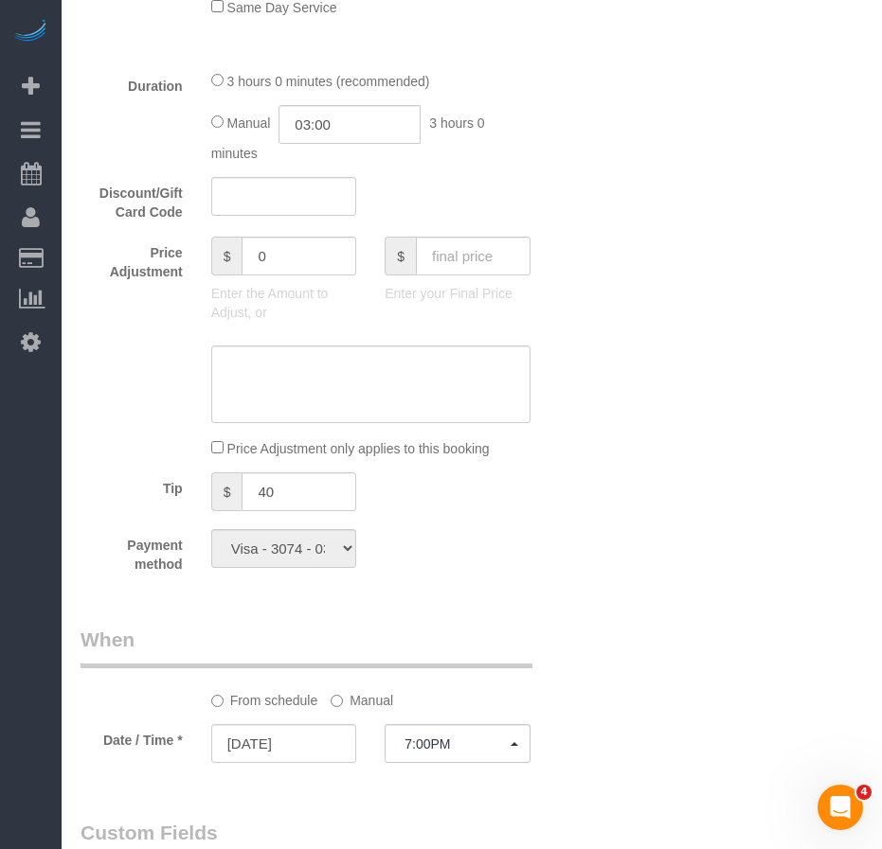
scroll to position [1515, 0]
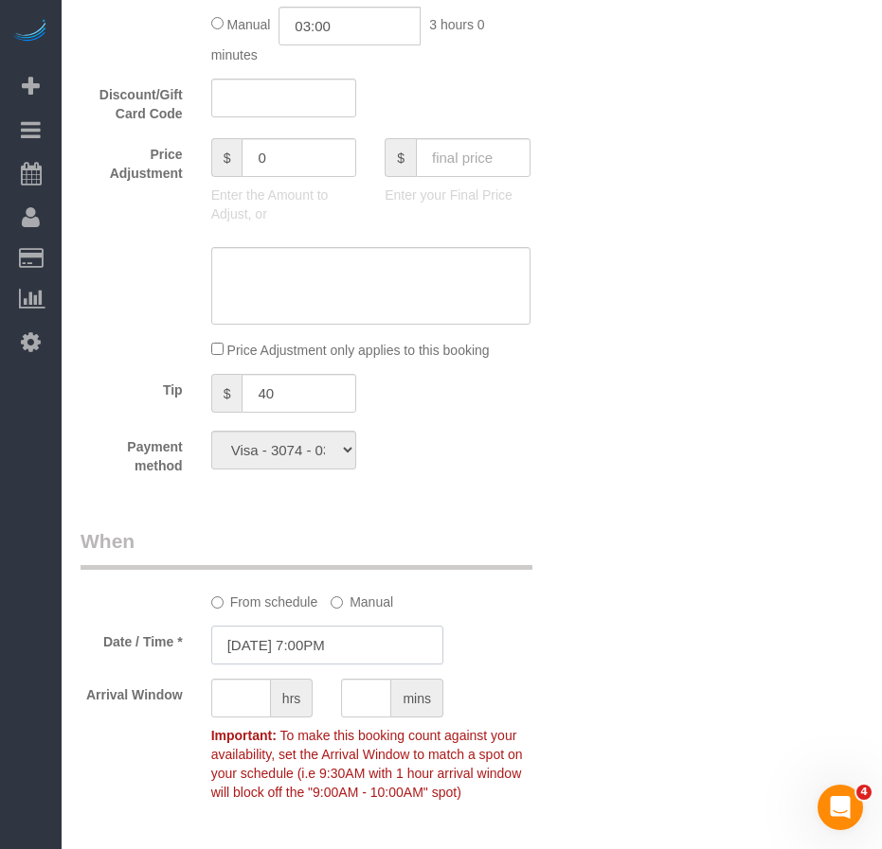
click at [282, 645] on input "09/05/2025 7:00PM" at bounding box center [327, 645] width 232 height 39
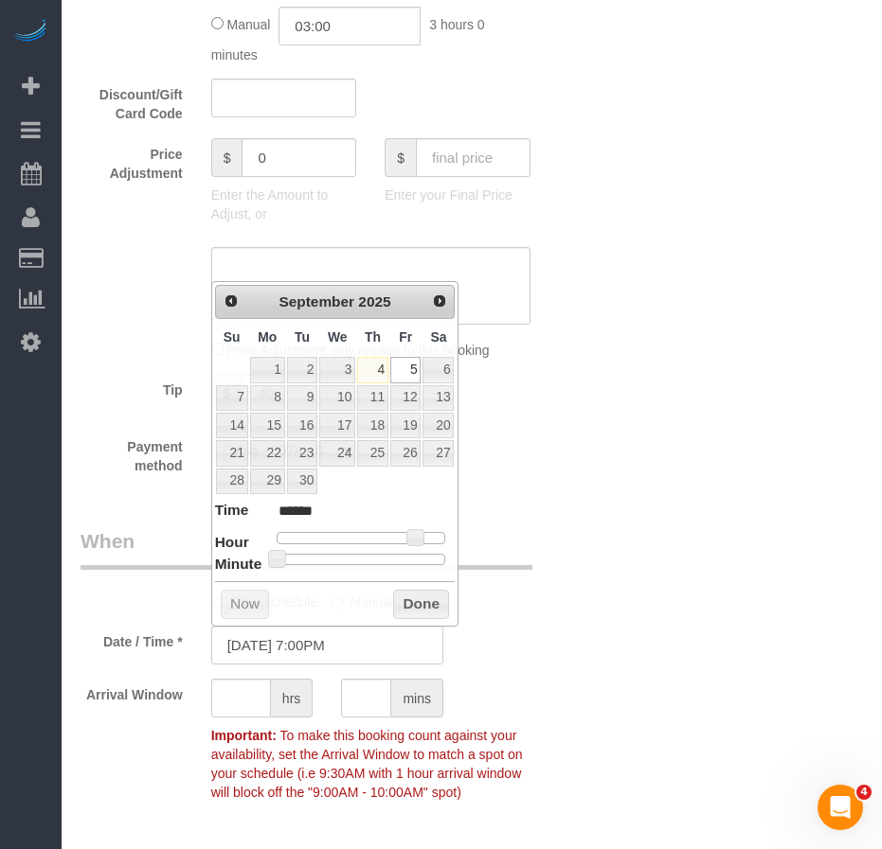
click at [504, 666] on sui-booking-spot "From schedule Manual Date / Time * 09/05/2025 7:00PM Arrival Window hrs mins Im…" at bounding box center [326, 668] width 493 height 283
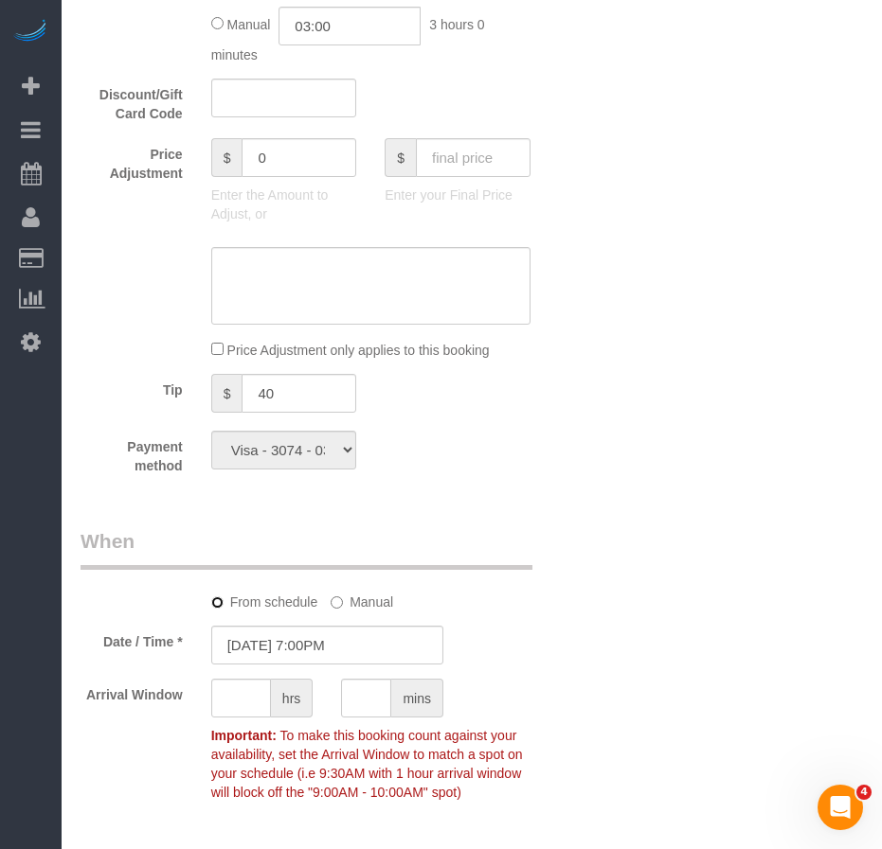
select select "spot53"
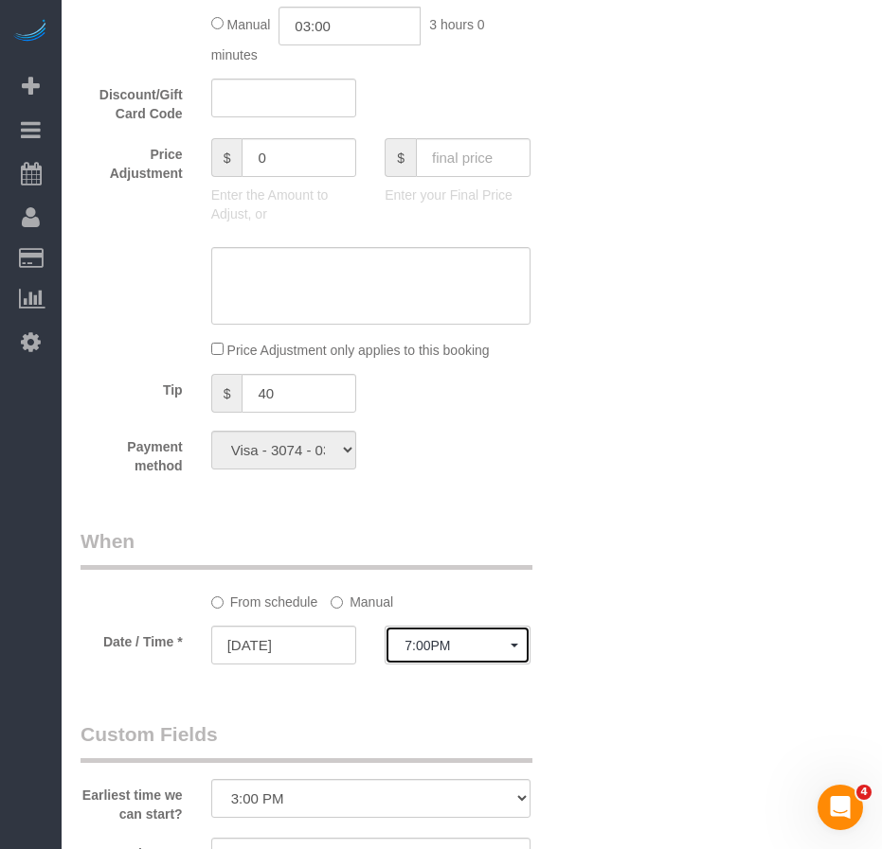
click at [431, 650] on span "7:00PM" at bounding box center [457, 645] width 106 height 15
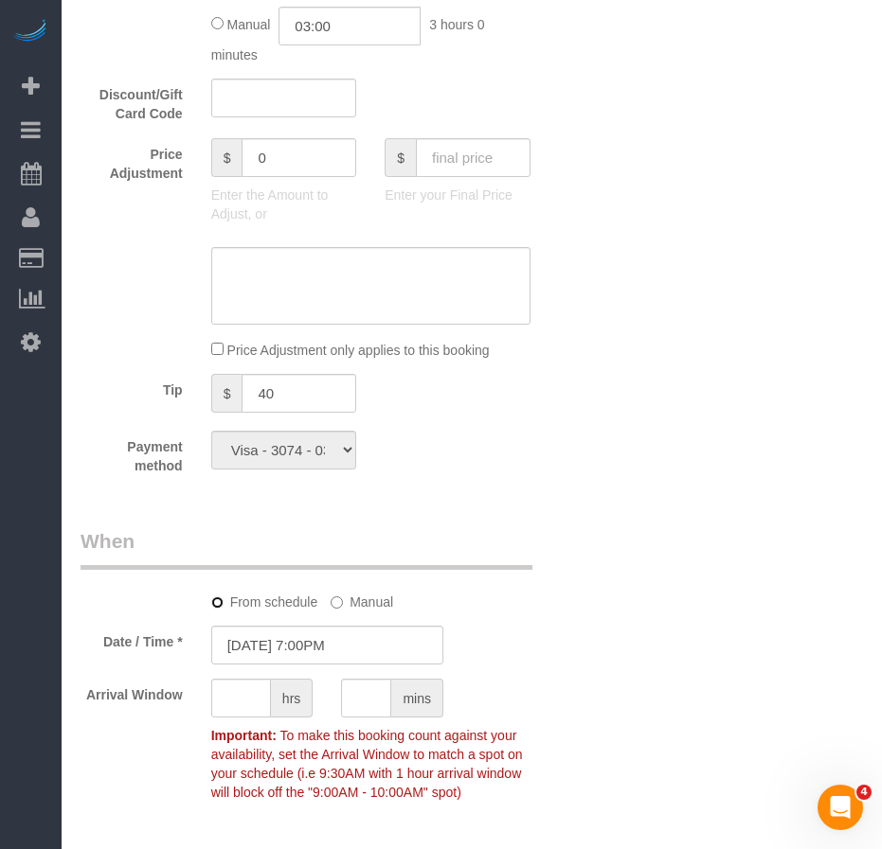
select select "spot53"
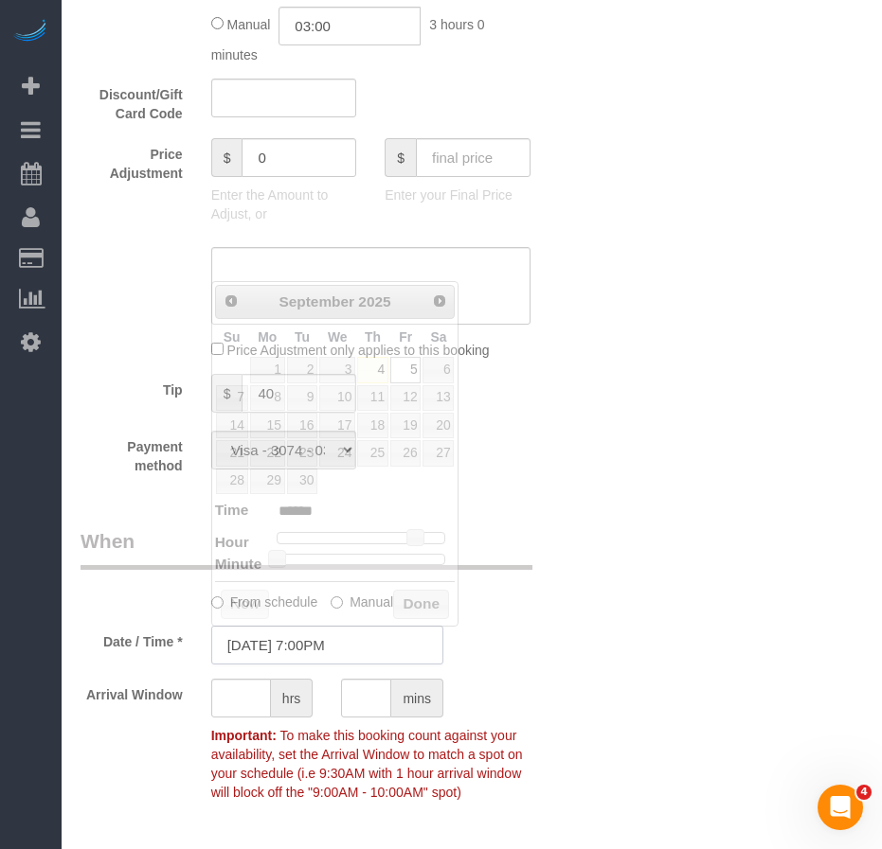
click at [383, 643] on input "09/05/2025 7:00PM" at bounding box center [327, 645] width 232 height 39
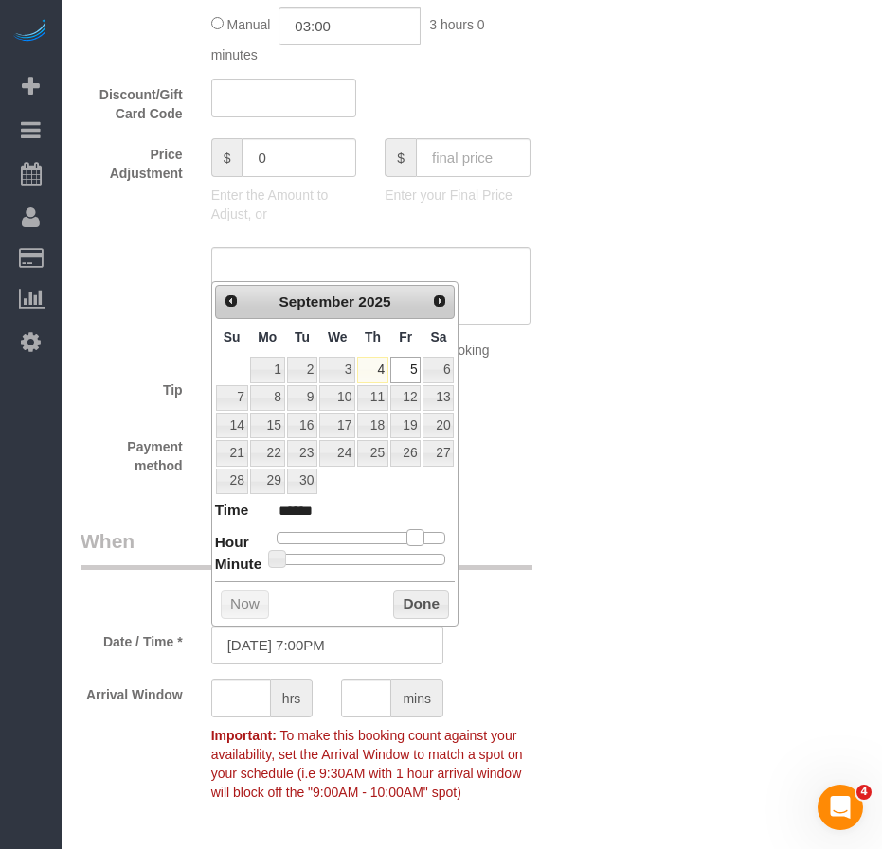
type input "09/05/2025 6:00PM"
type input "******"
type input "09/05/2025 5:00PM"
type input "******"
type input "09/05/2025 4:00PM"
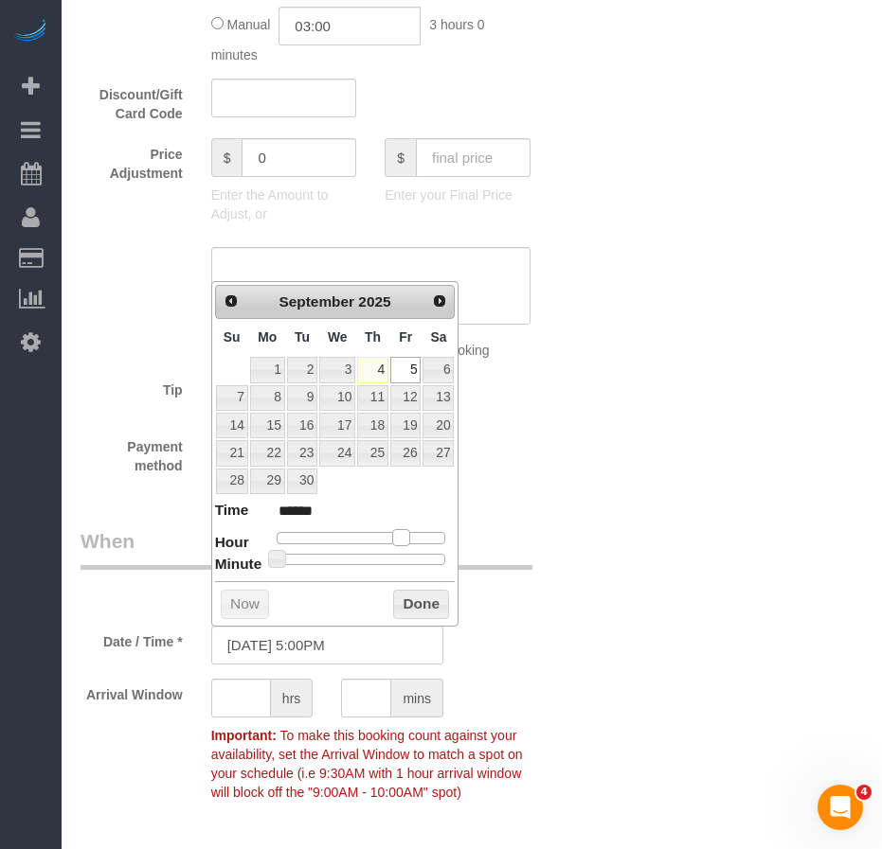
type input "******"
type input "09/05/2025 3:00PM"
type input "******"
type input "09/05/2025 2:00PM"
type input "******"
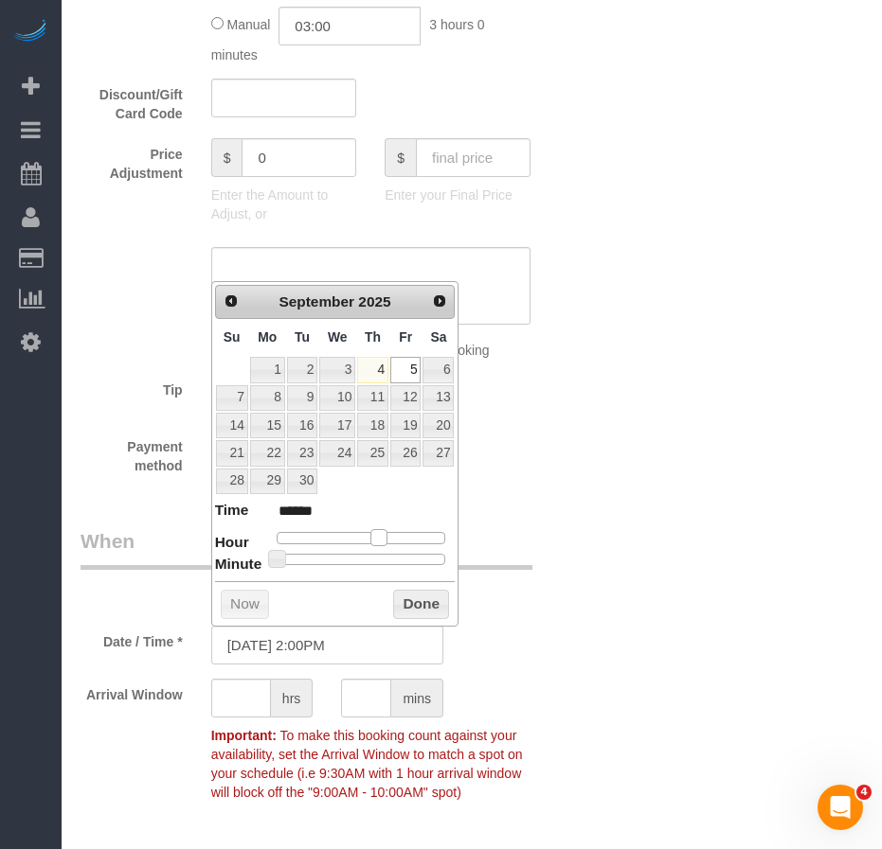
type input "09/05/2025 1:00PM"
type input "******"
type input "09/05/2025 12:00PM"
type input "*******"
drag, startPoint x: 417, startPoint y: 540, endPoint x: 368, endPoint y: 543, distance: 48.4
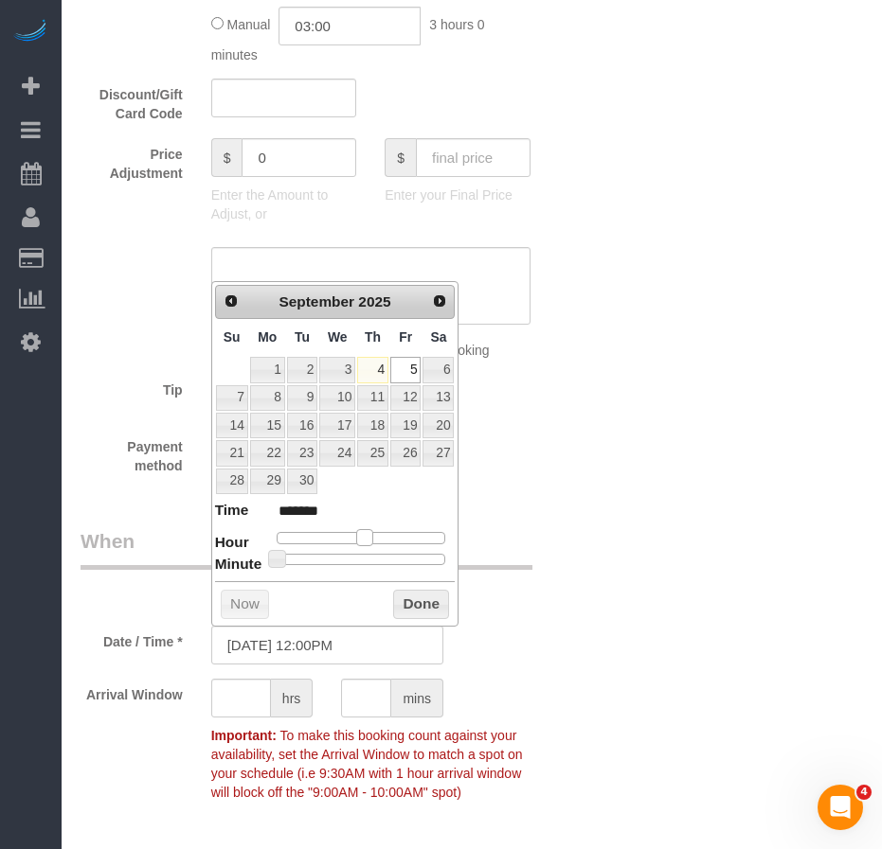
click at [368, 543] on span at bounding box center [364, 537] width 17 height 17
click at [427, 613] on button "Done" at bounding box center [421, 605] width 56 height 30
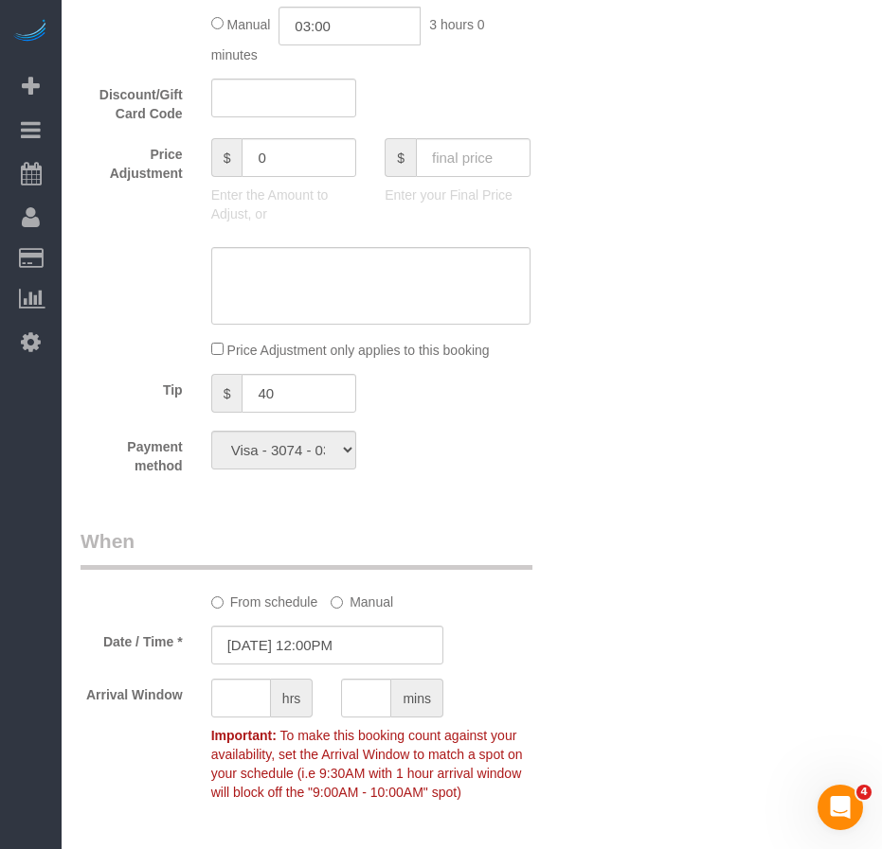
click at [592, 730] on div "Who Email ashleymarkson21@gmail.com Name * Ashley Markson Pets - Cat Standard A…" at bounding box center [471, 342] width 782 height 3467
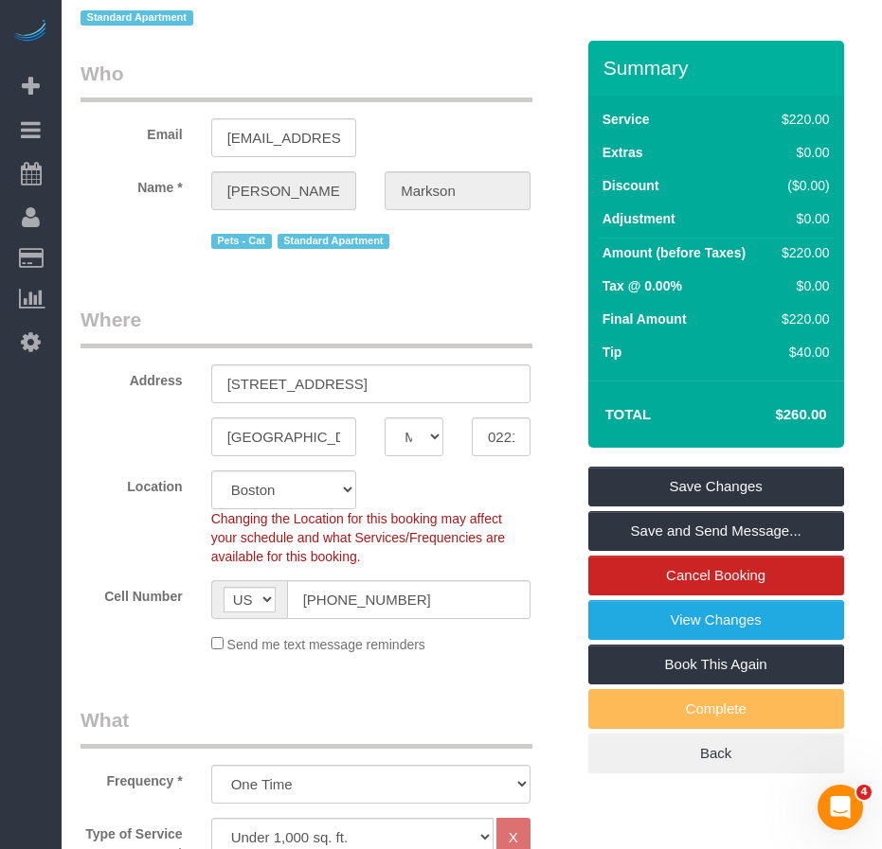
scroll to position [189, 0]
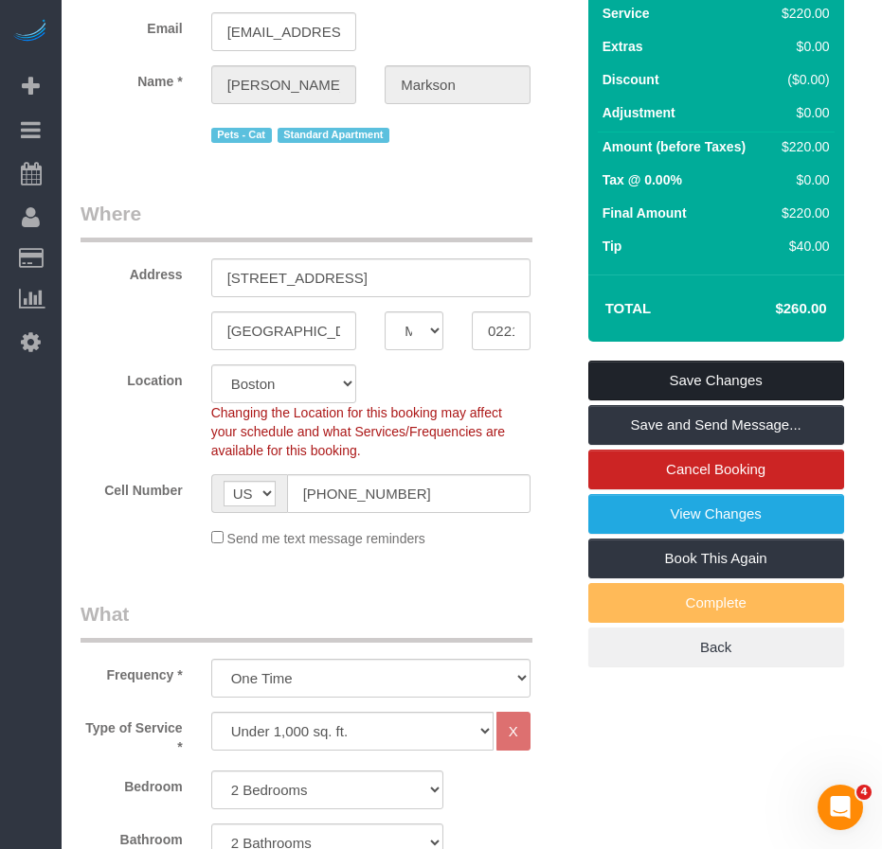
click at [632, 381] on link "Save Changes" at bounding box center [716, 381] width 256 height 40
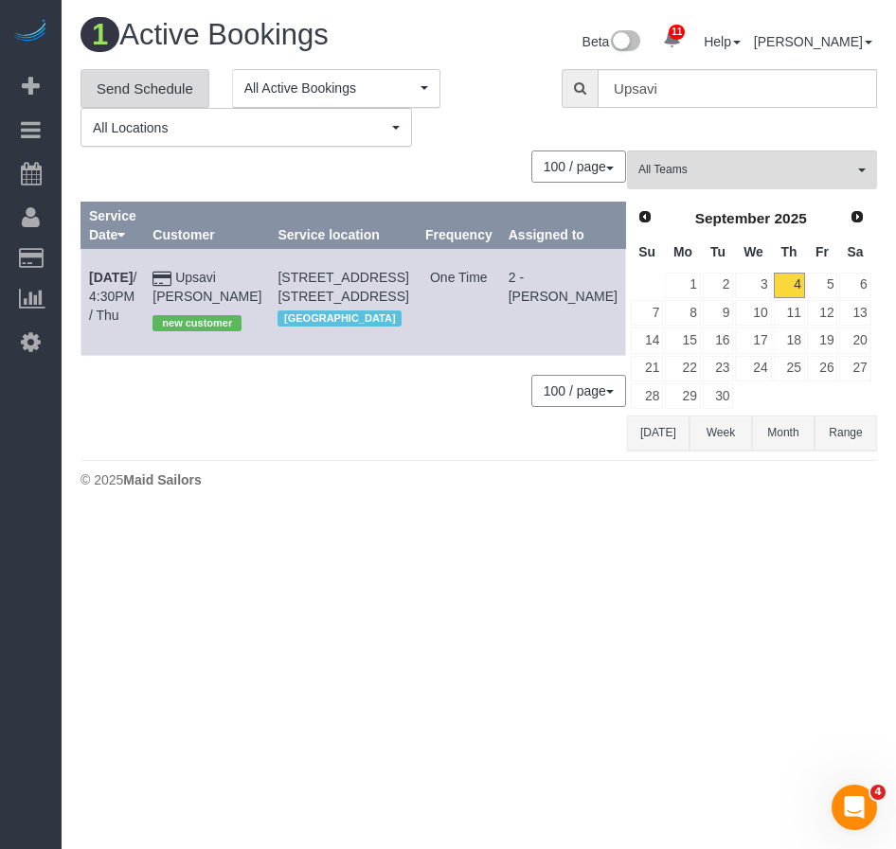
click at [169, 91] on link "Send Schedule" at bounding box center [144, 89] width 129 height 40
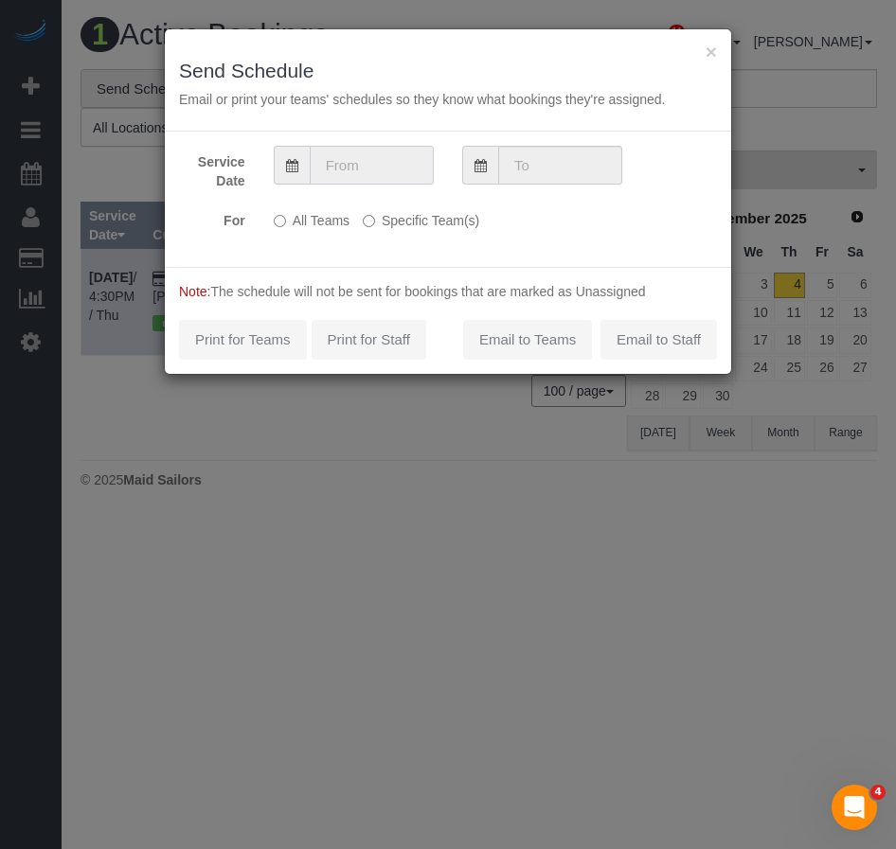
click at [374, 158] on input "text" at bounding box center [372, 165] width 124 height 39
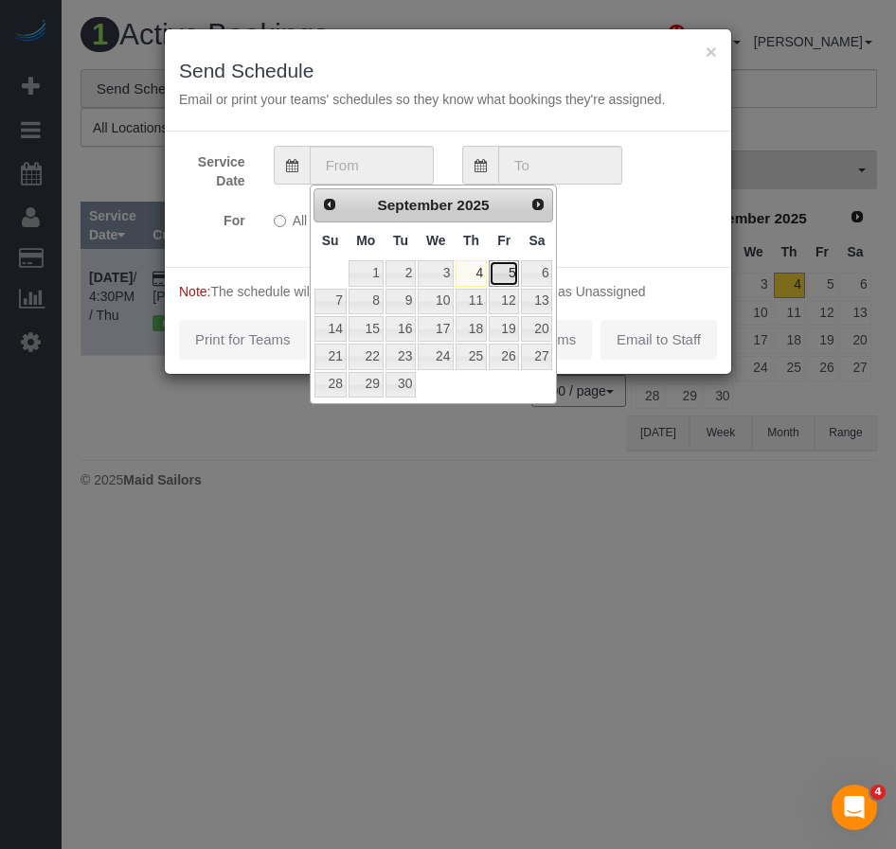
click at [505, 279] on link "5" at bounding box center [504, 273] width 30 height 26
type input "09/05/2025"
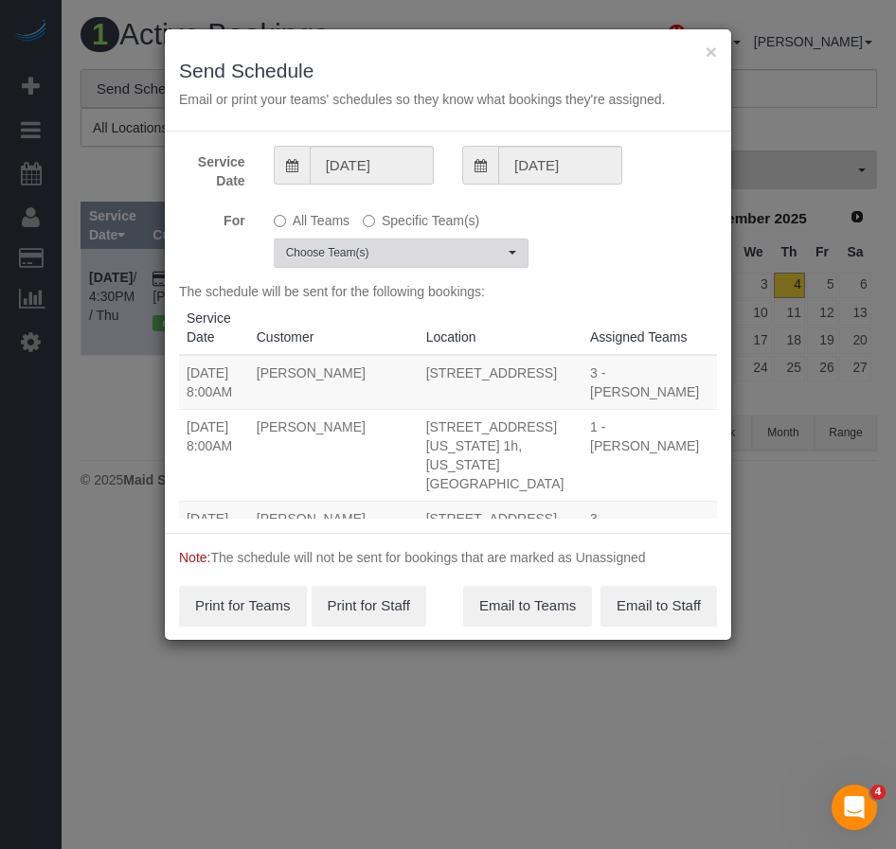
click at [351, 258] on span "Choose Team(s)" at bounding box center [395, 253] width 218 height 16
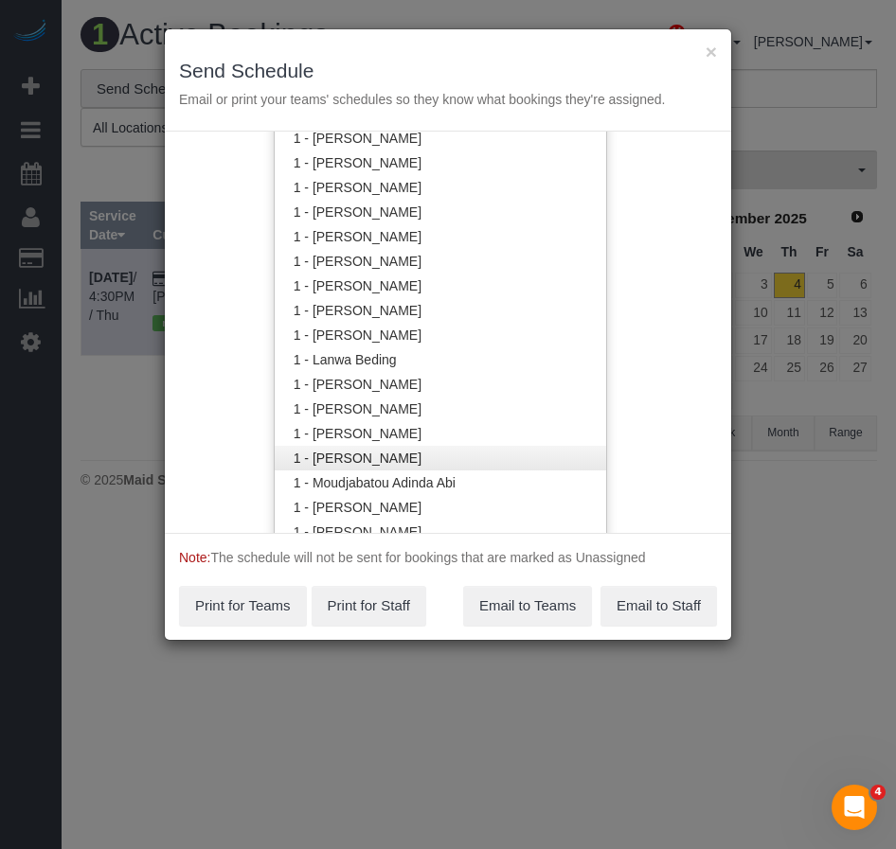
scroll to position [152, 0]
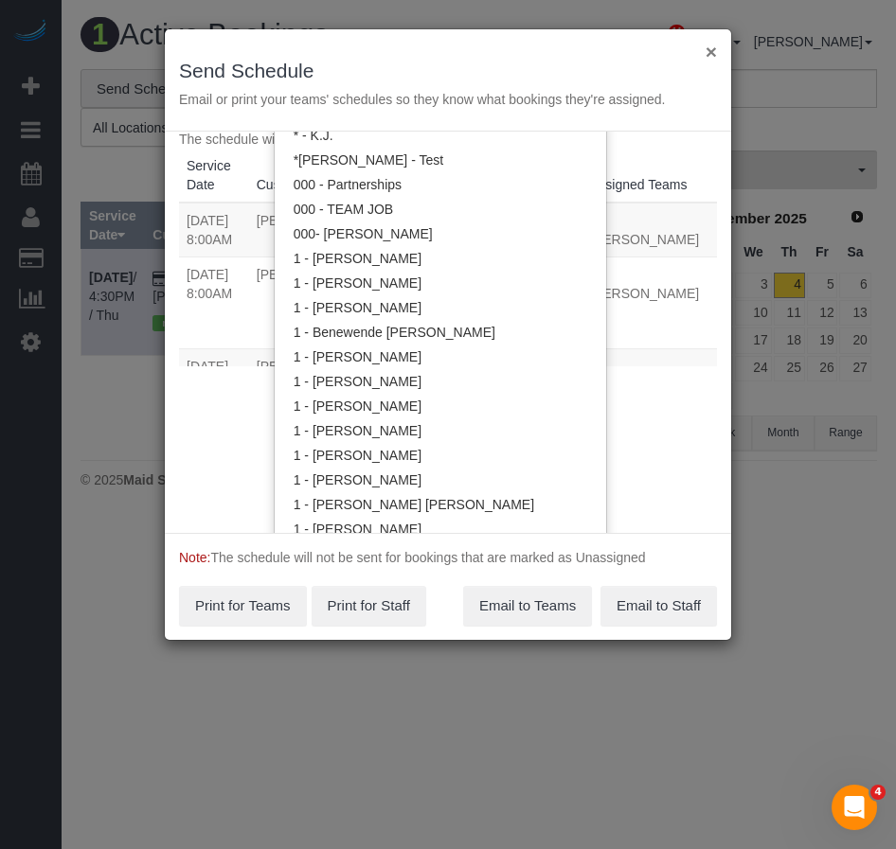
click at [712, 55] on button "×" at bounding box center [710, 52] width 11 height 20
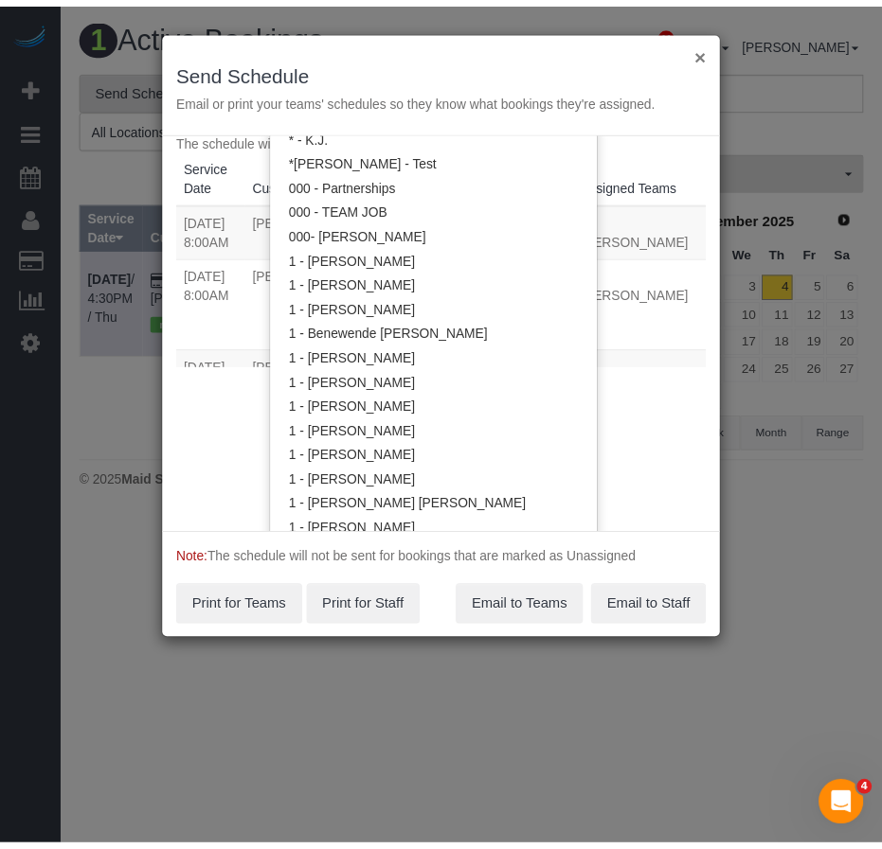
scroll to position [0, 0]
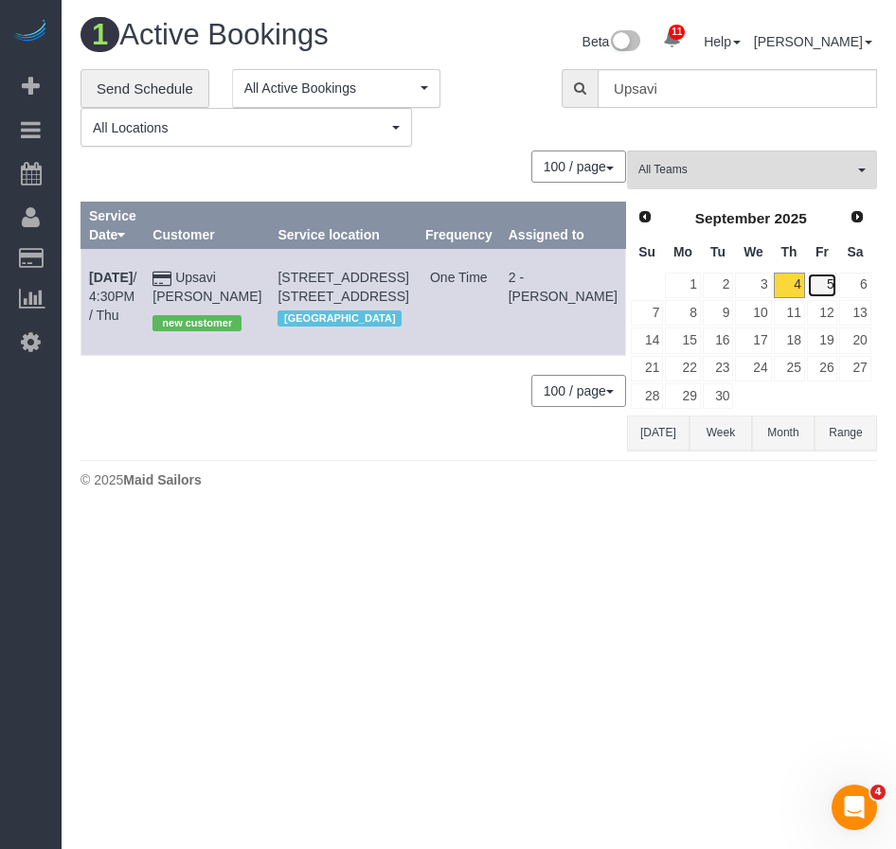
click at [823, 278] on link "5" at bounding box center [822, 286] width 31 height 26
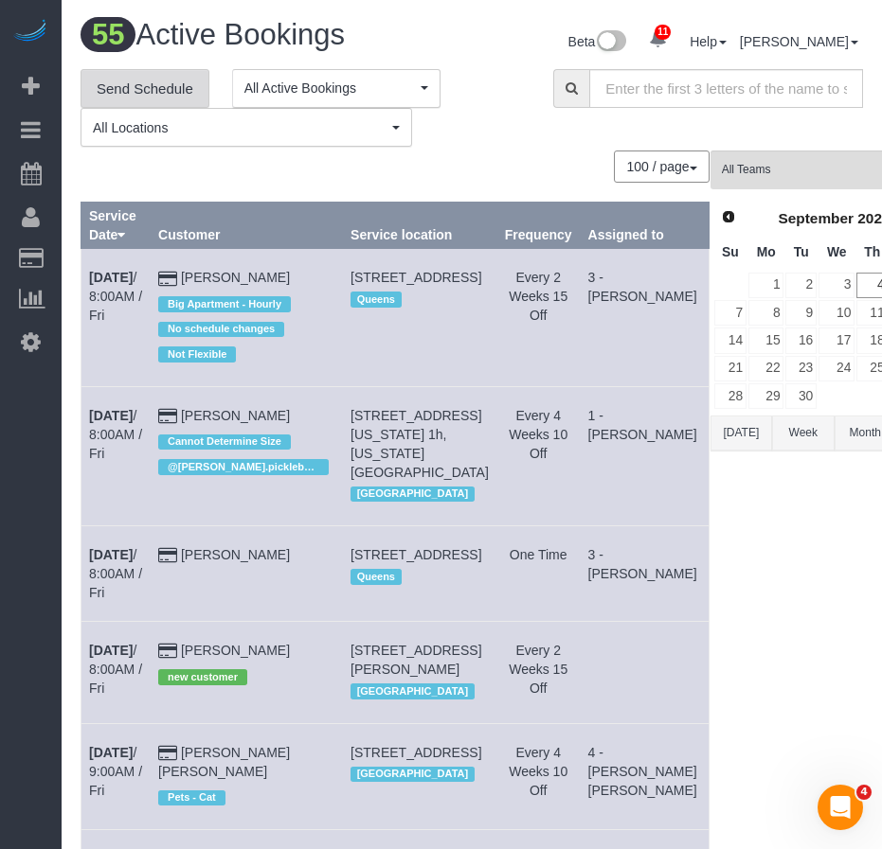
click at [154, 86] on link "Send Schedule" at bounding box center [144, 89] width 129 height 40
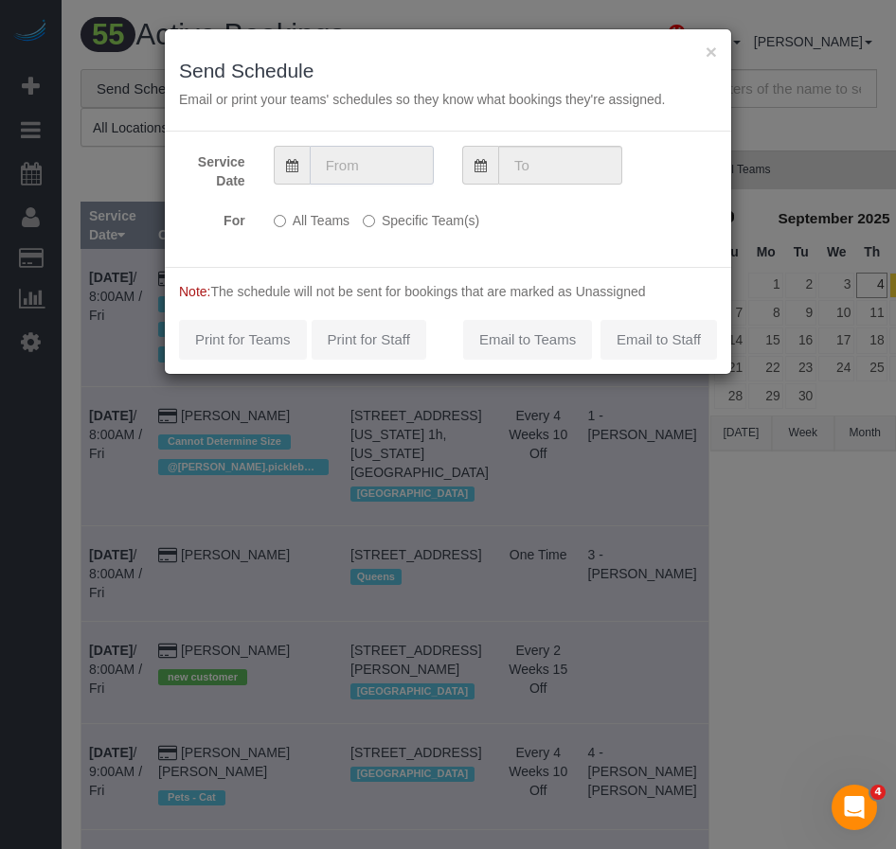
click at [345, 168] on input "text" at bounding box center [372, 165] width 124 height 39
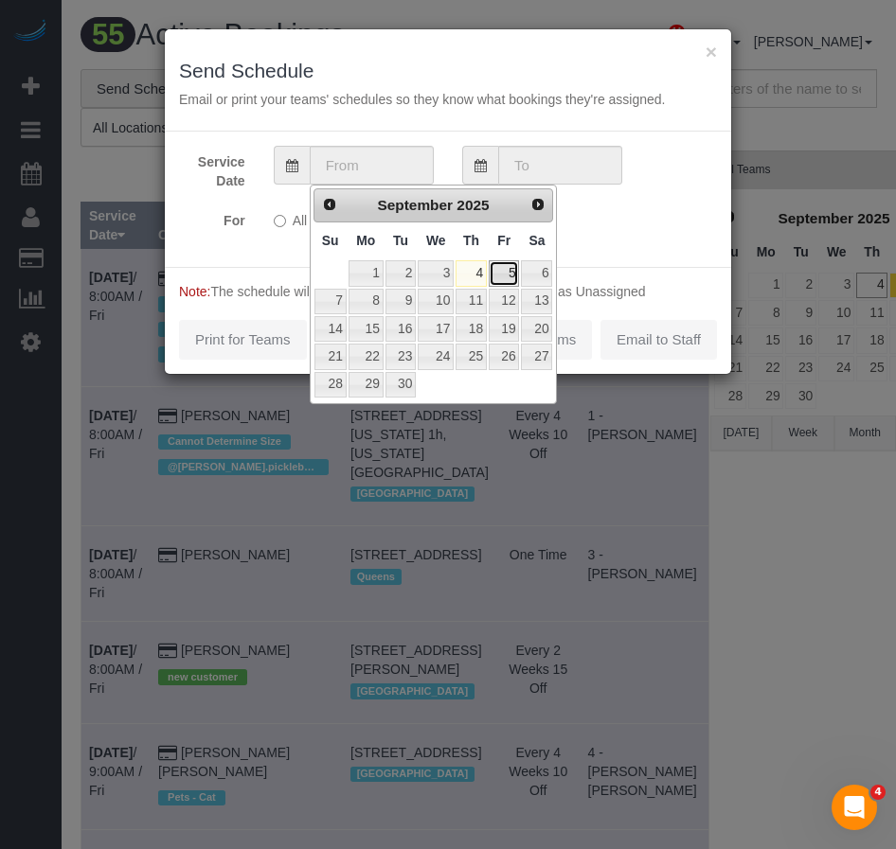
click at [511, 278] on link "5" at bounding box center [504, 273] width 30 height 26
type input "09/05/2025"
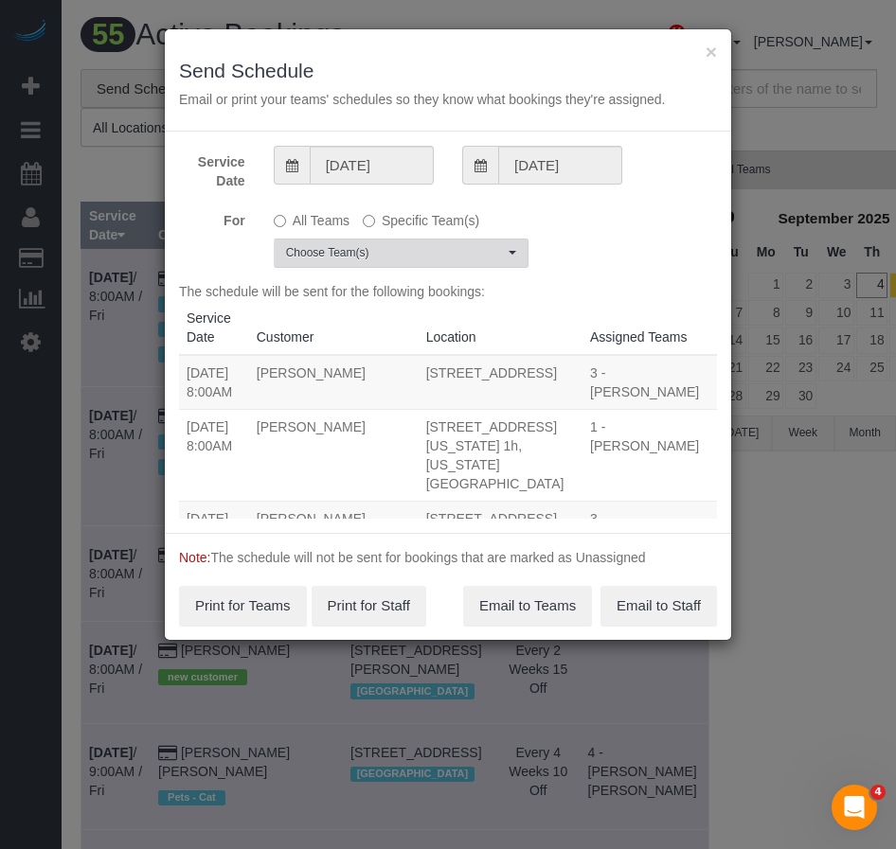
click at [380, 256] on span "Choose Team(s)" at bounding box center [395, 253] width 218 height 16
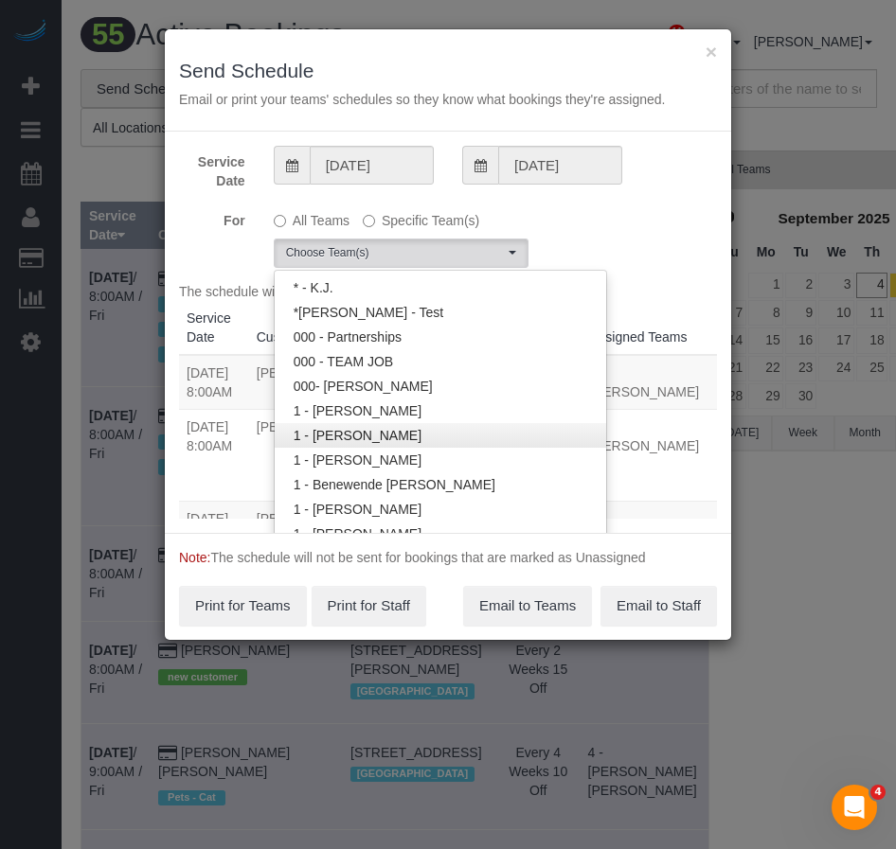
scroll to position [1753, 0]
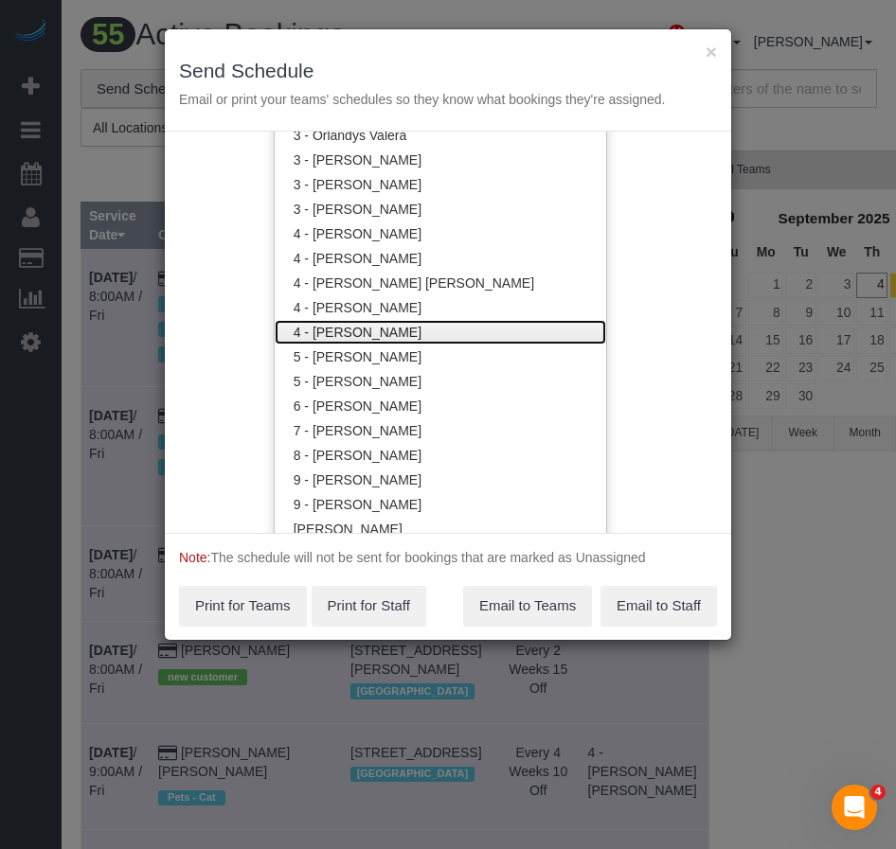
click at [356, 329] on link "4 - Marcia Batista" at bounding box center [440, 332] width 331 height 25
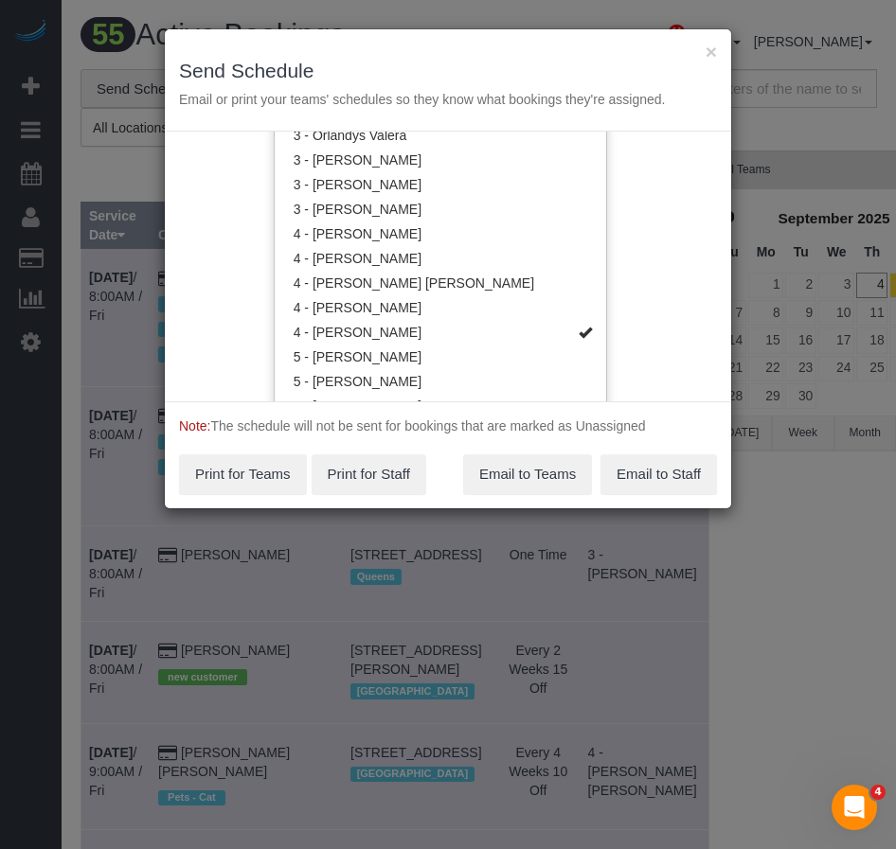
click at [635, 436] on p "Note: The schedule will not be sent for bookings that are marked as Unassigned" at bounding box center [448, 426] width 538 height 19
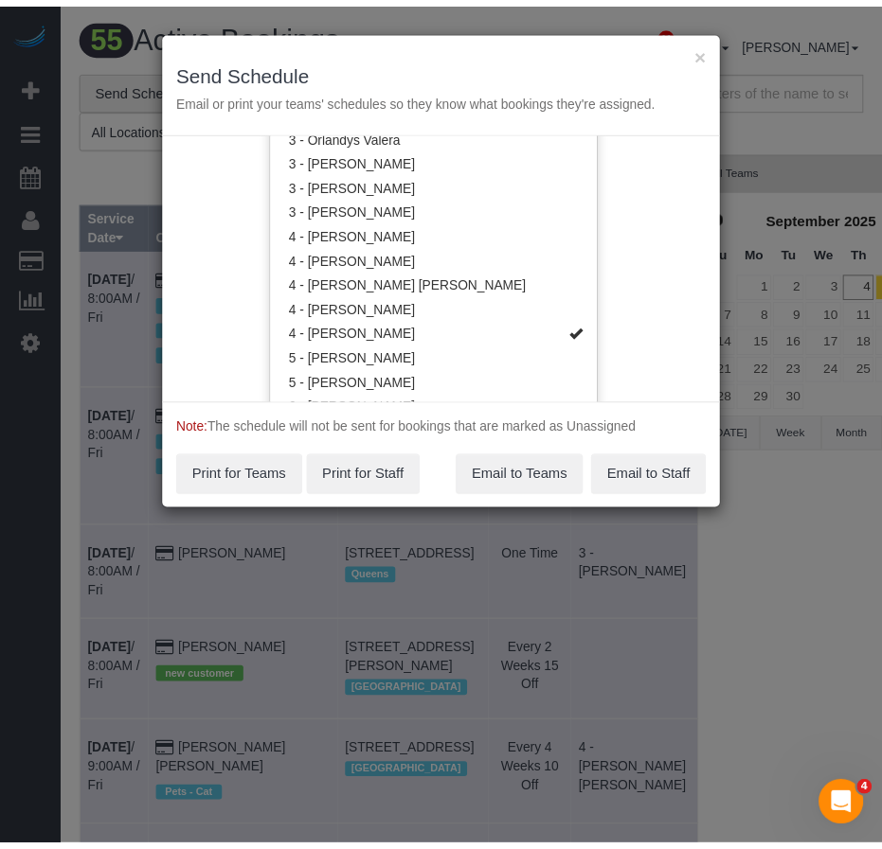
scroll to position [0, 0]
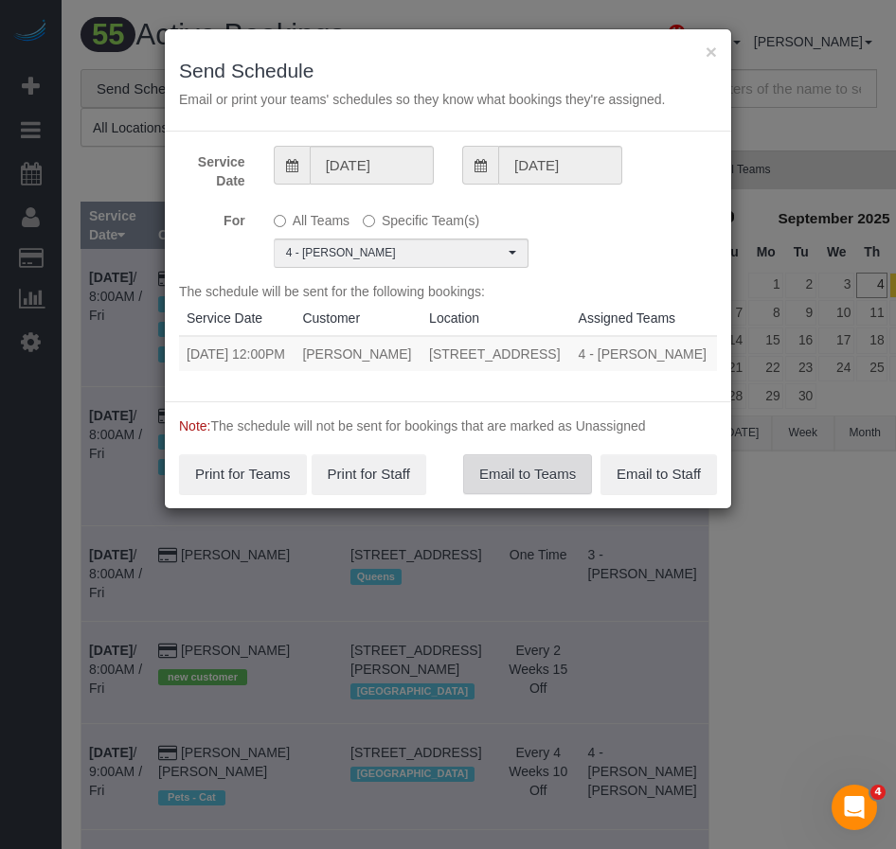
click at [490, 494] on button "Email to Teams" at bounding box center [527, 474] width 129 height 40
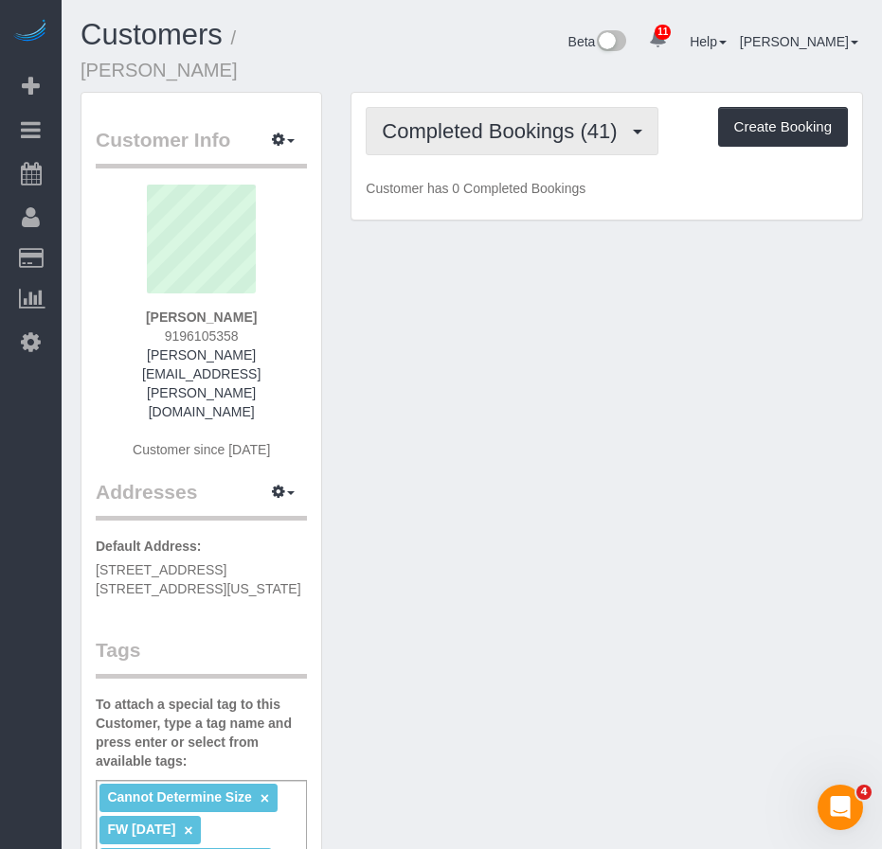
click at [516, 123] on button "Completed Bookings (41)" at bounding box center [511, 131] width 292 height 48
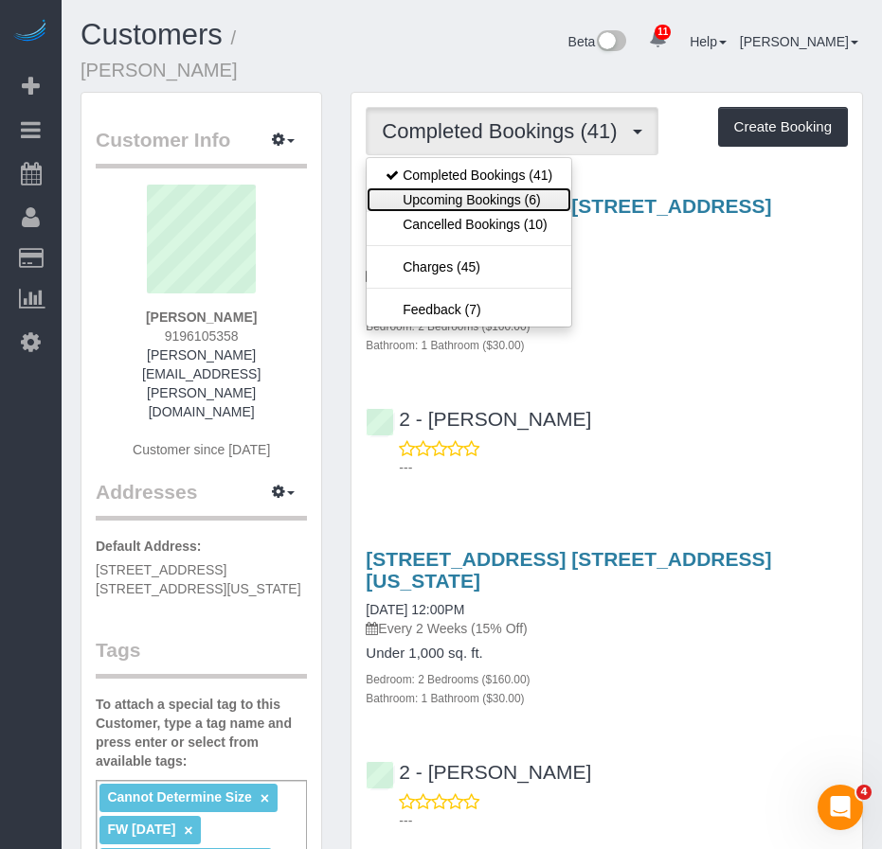
click at [481, 187] on link "Upcoming Bookings (6)" at bounding box center [468, 199] width 205 height 25
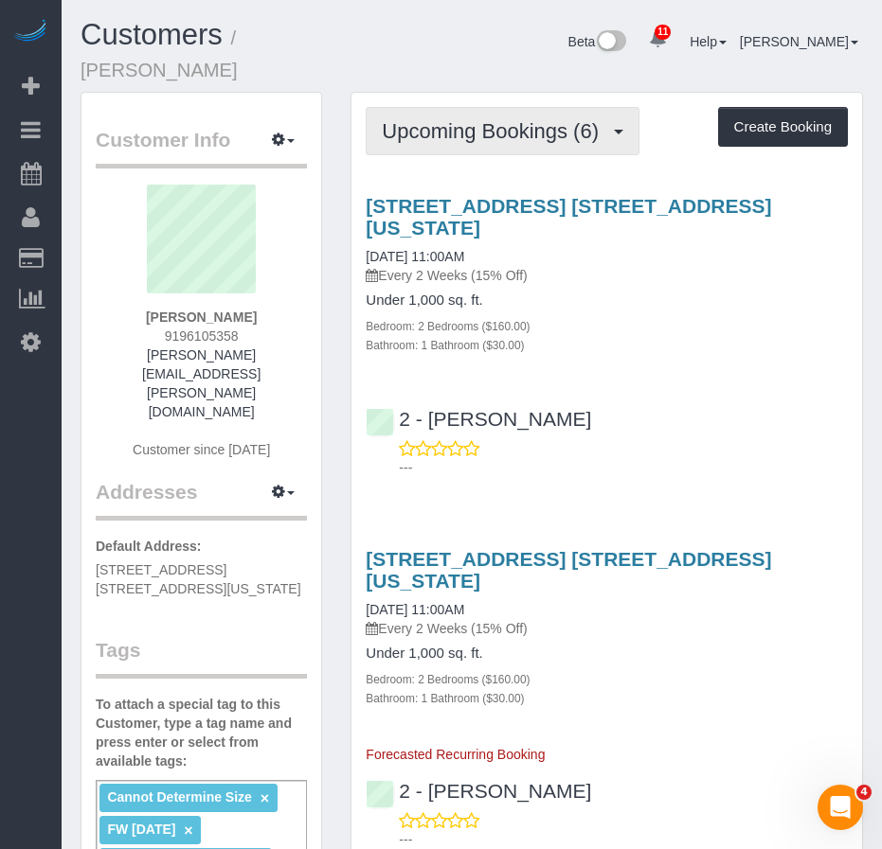
click at [467, 119] on span "Upcoming Bookings (6)" at bounding box center [495, 131] width 226 height 24
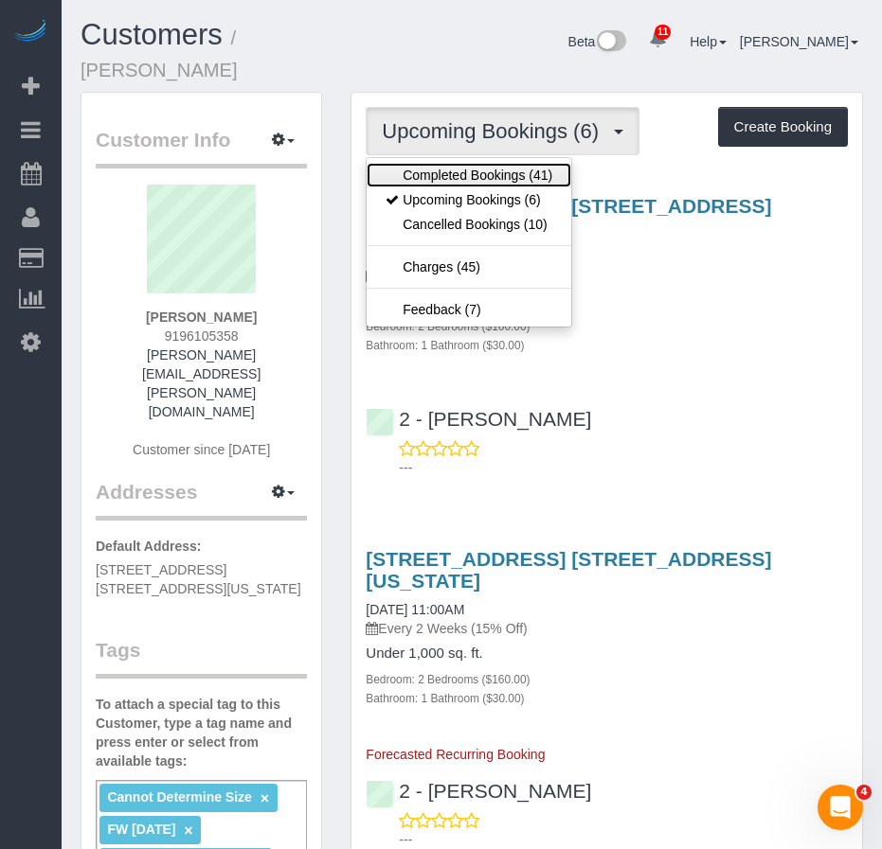
click at [459, 163] on link "Completed Bookings (41)" at bounding box center [468, 175] width 205 height 25
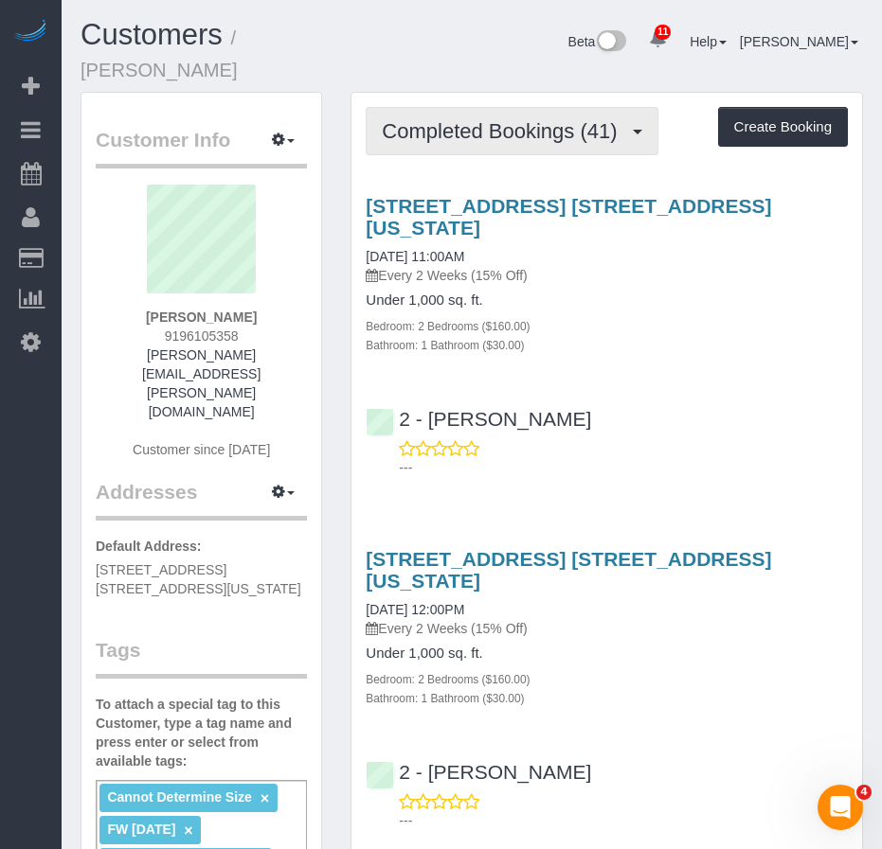
click at [502, 122] on button "Completed Bookings (41)" at bounding box center [511, 131] width 292 height 48
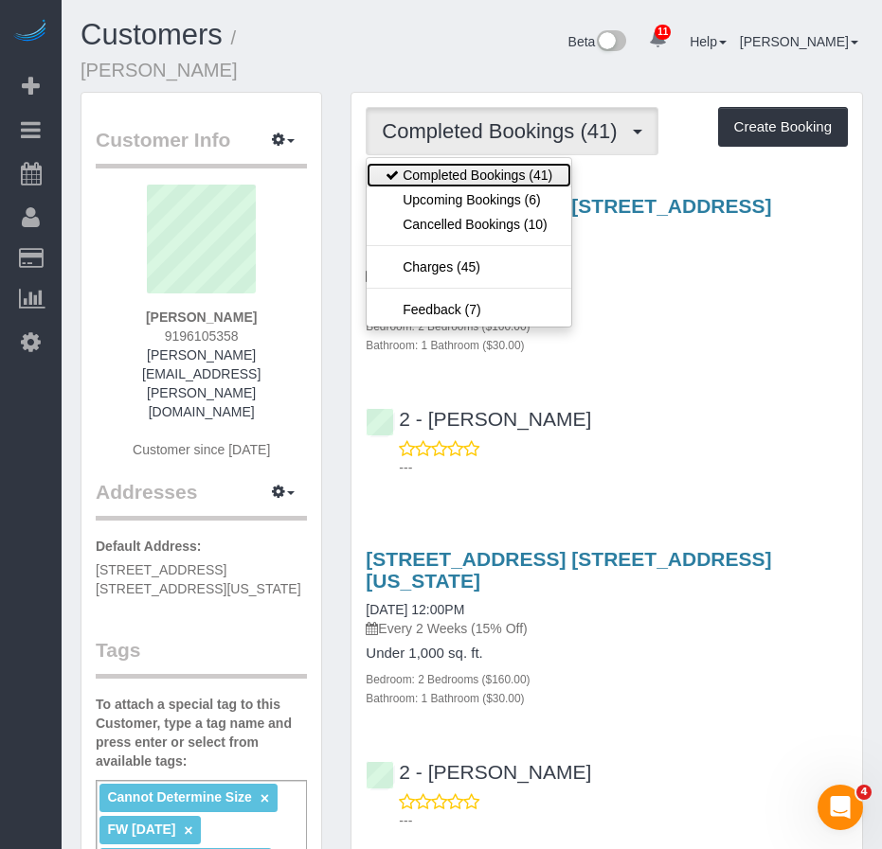
click at [479, 163] on link "Completed Bookings (41)" at bounding box center [468, 175] width 205 height 25
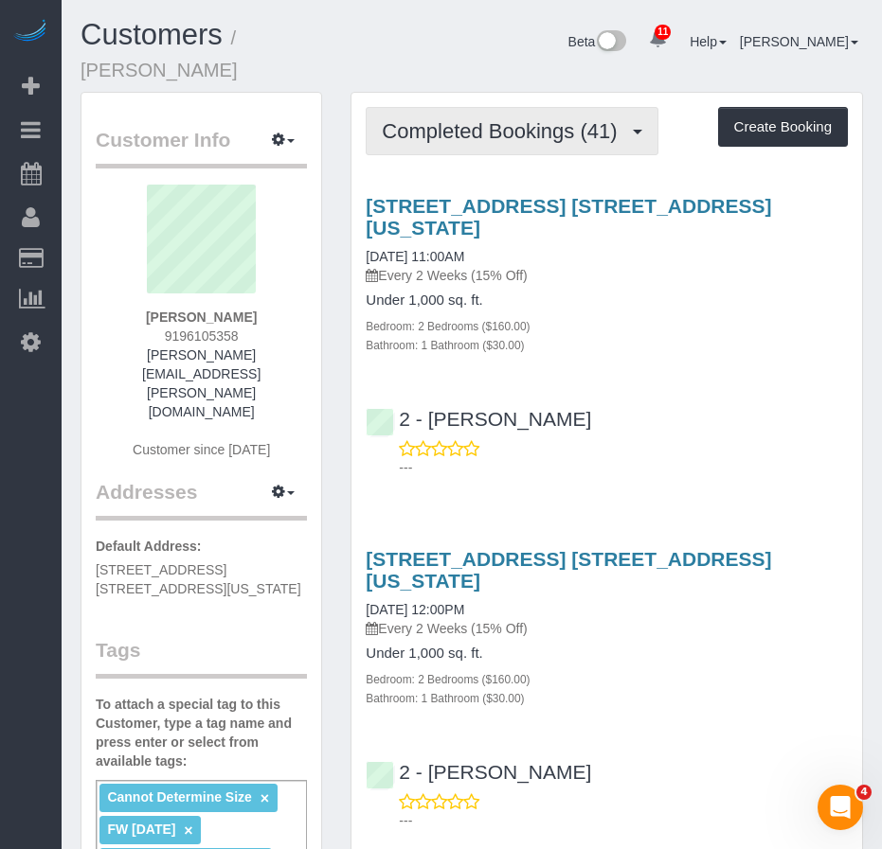
click at [439, 119] on span "Completed Bookings (41)" at bounding box center [504, 131] width 244 height 24
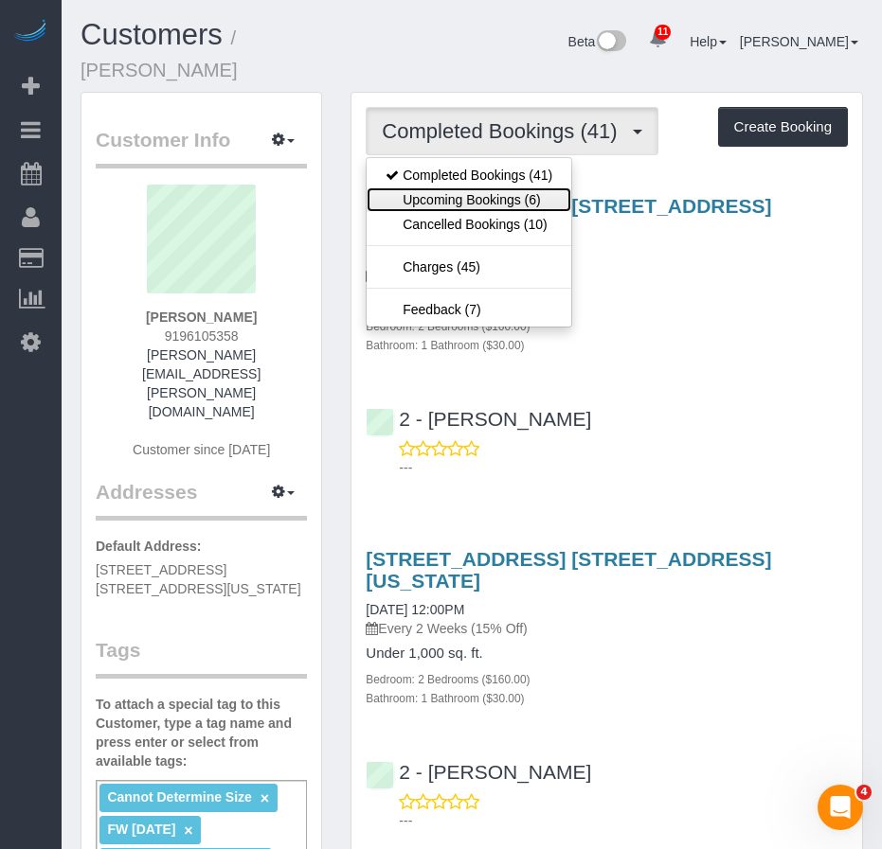
click at [437, 187] on link "Upcoming Bookings (6)" at bounding box center [468, 199] width 205 height 25
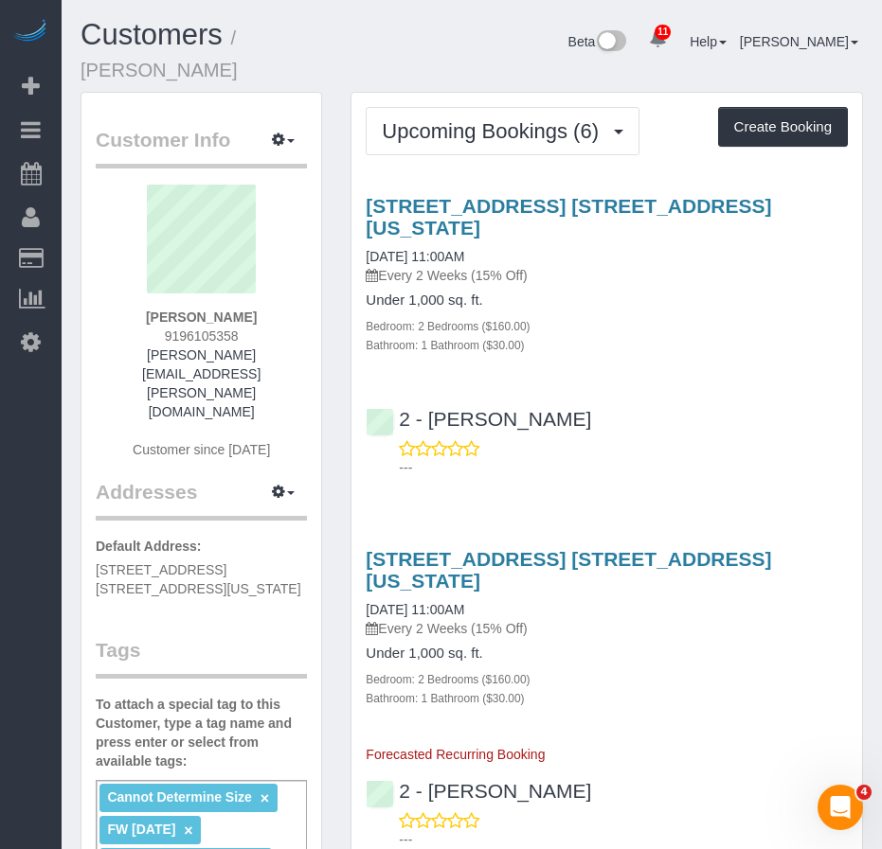
drag, startPoint x: 507, startPoint y: 210, endPoint x: 360, endPoint y: 216, distance: 146.9
click at [361, 215] on div "[STREET_ADDRESS] [STREET_ADDRESS][US_STATE] [DATE] 11:00AM Every 2 Weeks (15% O…" at bounding box center [606, 274] width 510 height 159
copy link "[DATE] 11:00AM"
drag, startPoint x: 259, startPoint y: 294, endPoint x: 151, endPoint y: 295, distance: 108.0
click at [151, 295] on div "[PERSON_NAME] 9196105358 [PERSON_NAME][EMAIL_ADDRESS][PERSON_NAME][DOMAIN_NAME]…" at bounding box center [201, 332] width 211 height 294
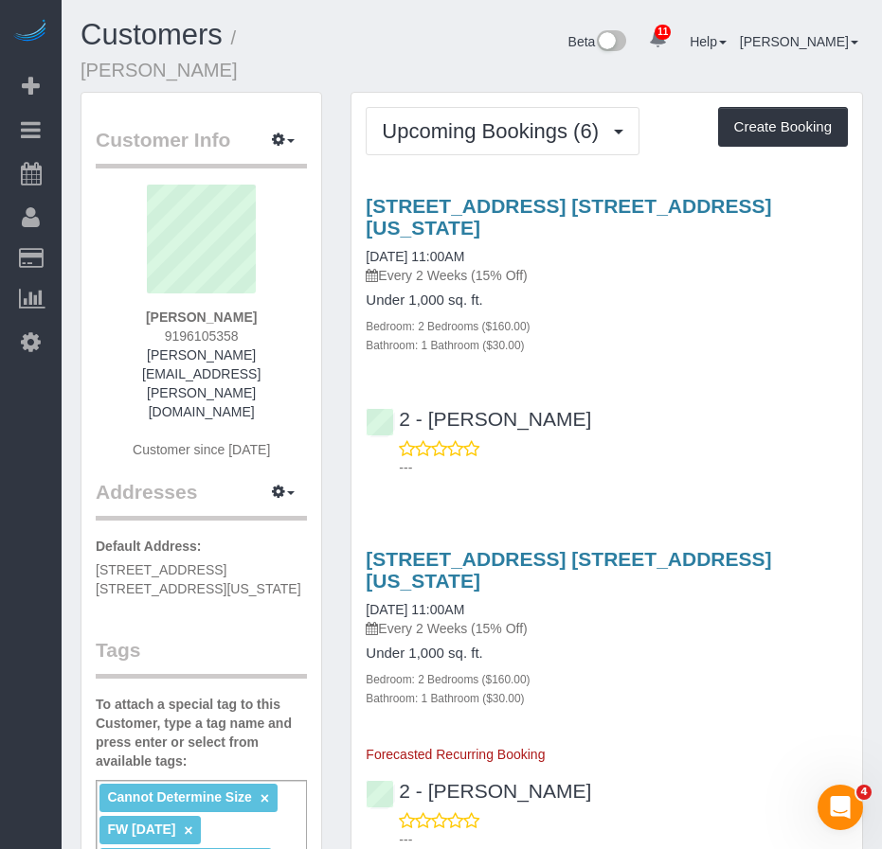
copy strong "[PERSON_NAME]"
click at [437, 249] on link "[DATE] 11:00AM" at bounding box center [414, 256] width 98 height 15
click at [403, 249] on link "[DATE] 11:00AM" at bounding box center [414, 256] width 98 height 15
